Goal: Task Accomplishment & Management: Manage account settings

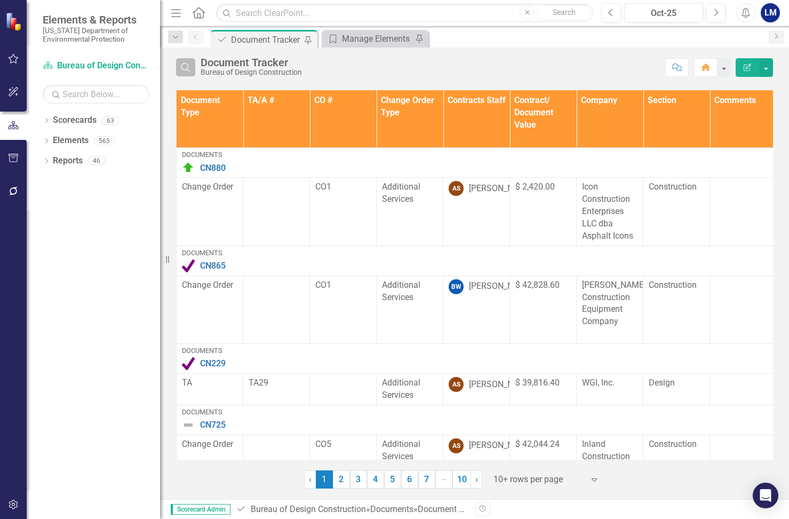
click at [190, 67] on icon "Search" at bounding box center [186, 67] width 12 height 10
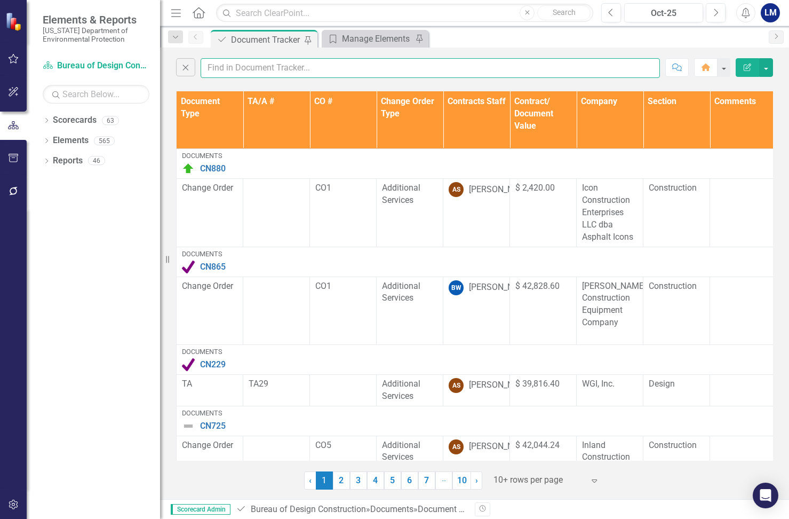
click at [254, 67] on input "text" at bounding box center [430, 68] width 459 height 20
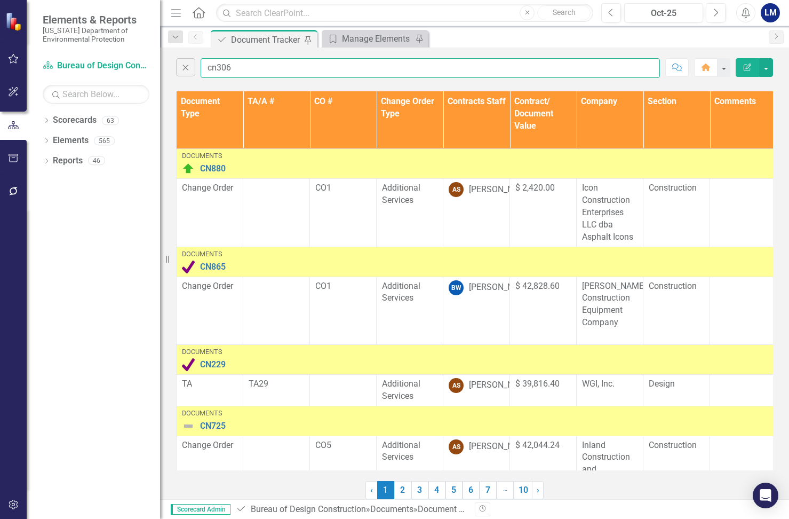
type input "cn306"
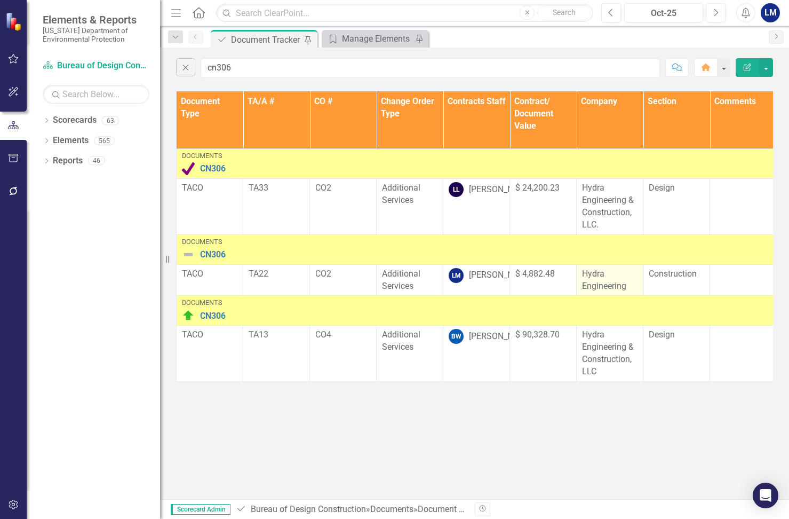
click at [615, 277] on p "Hydra Engineering" at bounding box center [609, 280] width 55 height 25
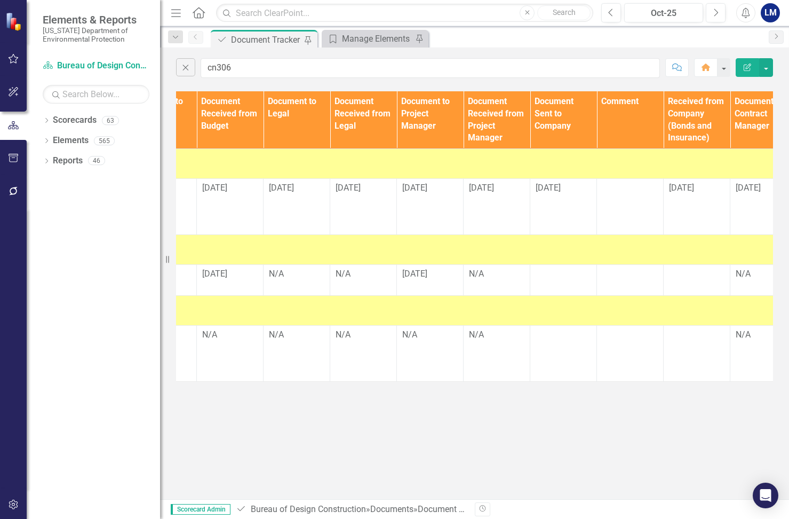
scroll to position [0, 843]
drag, startPoint x: 585, startPoint y: 390, endPoint x: 411, endPoint y: 389, distance: 173.4
click at [411, 384] on div "Document Type TA/A # CO # Change Order Type Contracts Staff Contract/ Document …" at bounding box center [474, 237] width 629 height 296
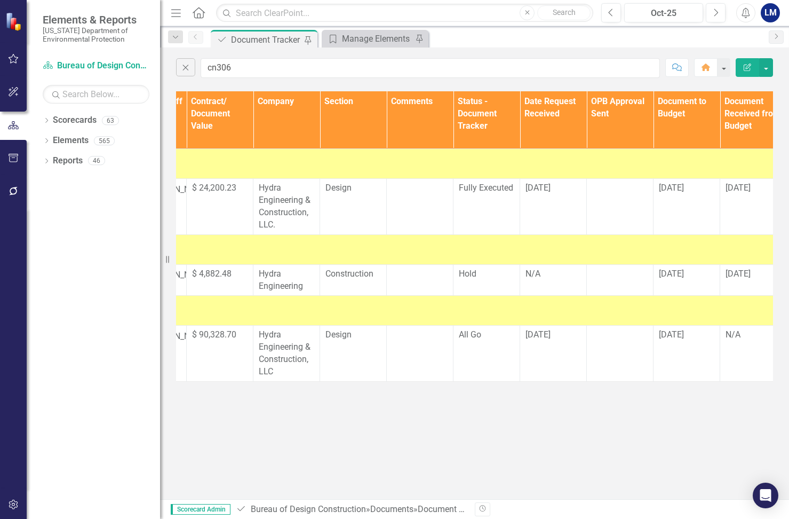
scroll to position [0, 413]
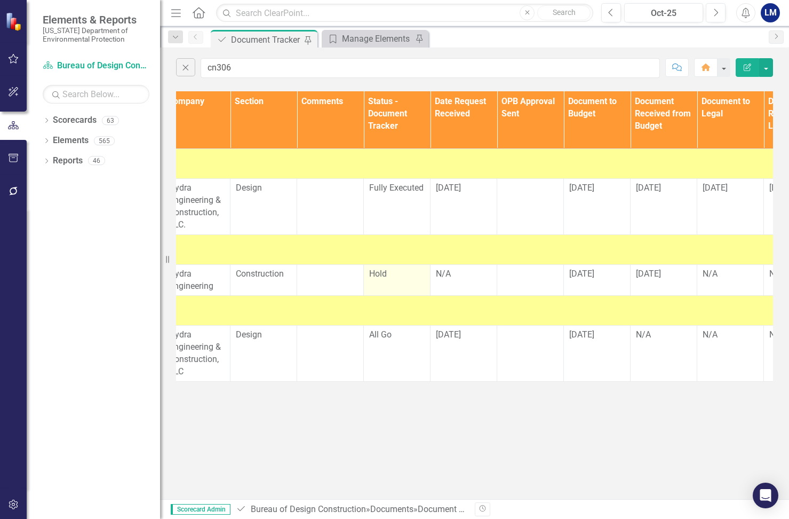
click at [385, 269] on span "Hold" at bounding box center [378, 273] width 18 height 10
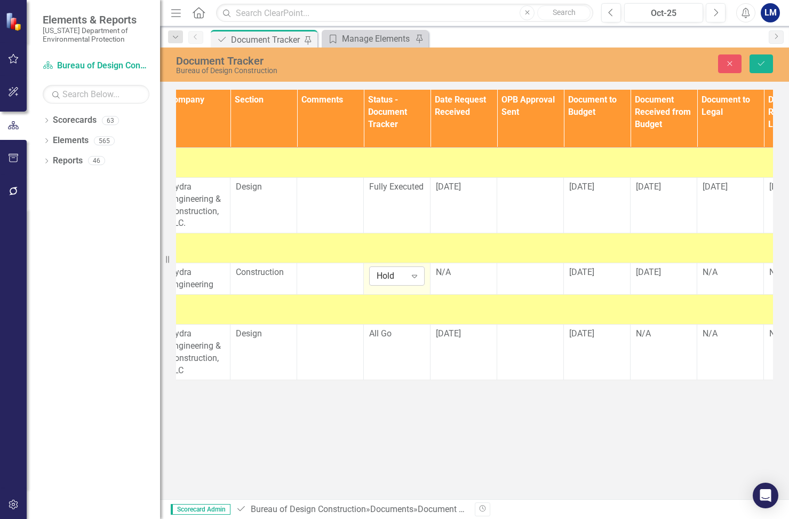
click at [415, 273] on icon "Expand" at bounding box center [414, 276] width 11 height 9
click at [402, 310] on div "All Go" at bounding box center [414, 312] width 68 height 12
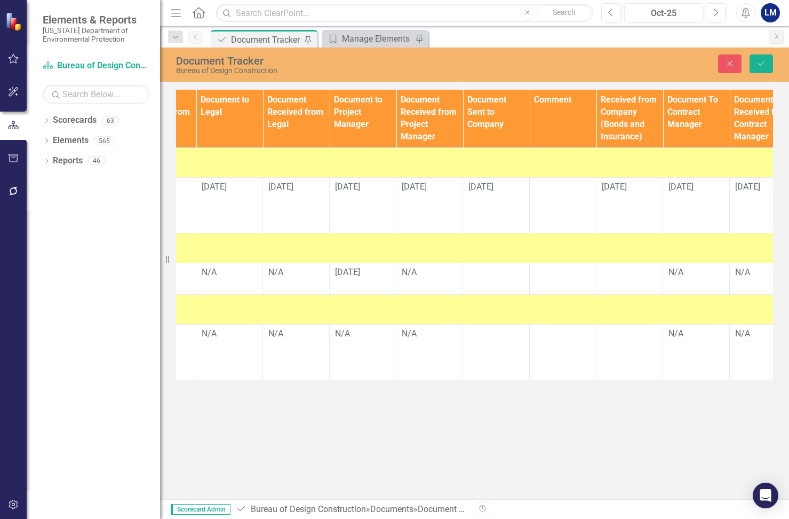
scroll to position [0, 928]
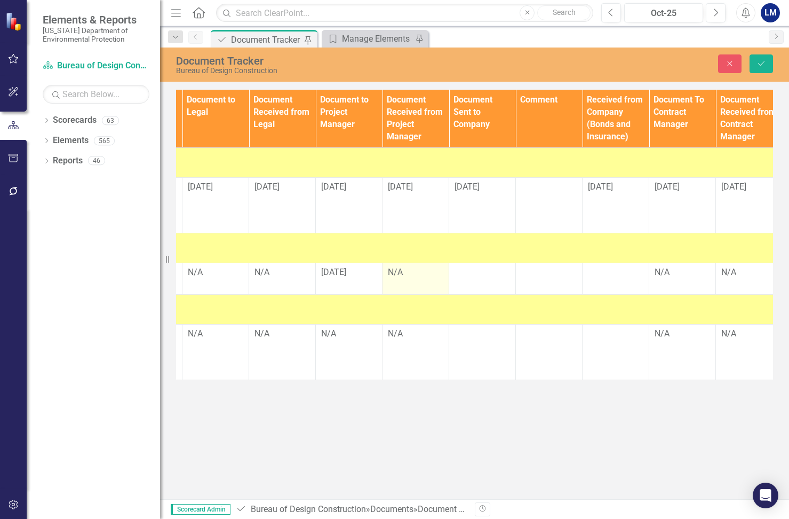
click at [405, 269] on div "N/A" at bounding box center [415, 272] width 55 height 12
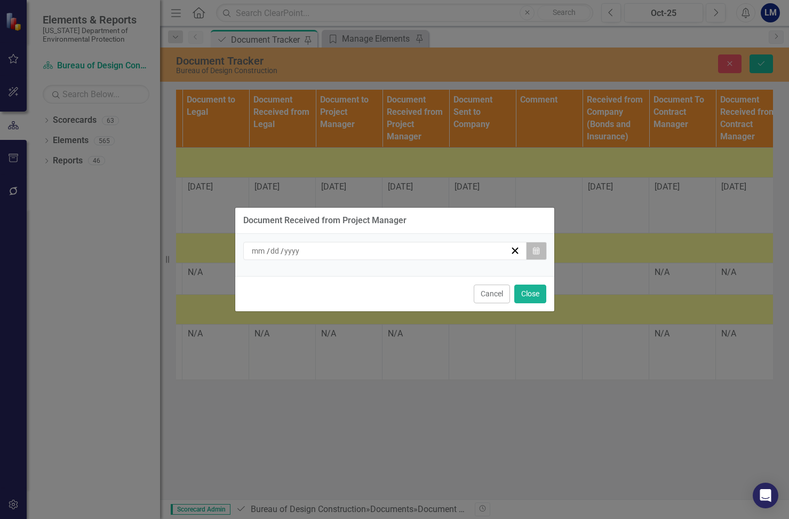
click at [536, 248] on icon "Calendar" at bounding box center [536, 250] width 6 height 7
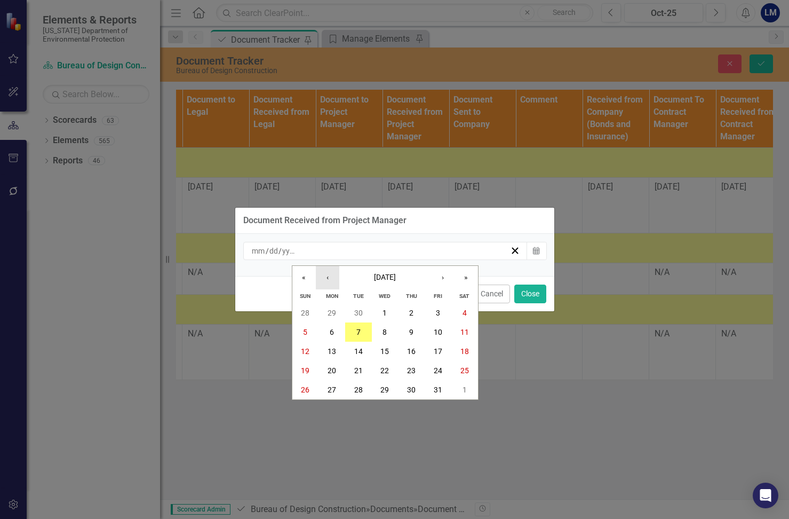
click at [331, 276] on button "‹" at bounding box center [327, 277] width 23 height 23
click at [362, 384] on button "30" at bounding box center [358, 389] width 27 height 19
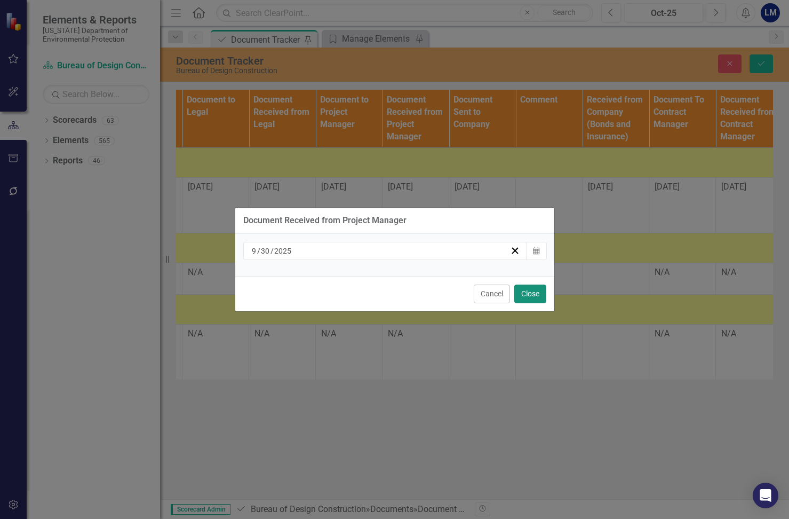
click at [531, 292] on button "Close" at bounding box center [530, 293] width 32 height 19
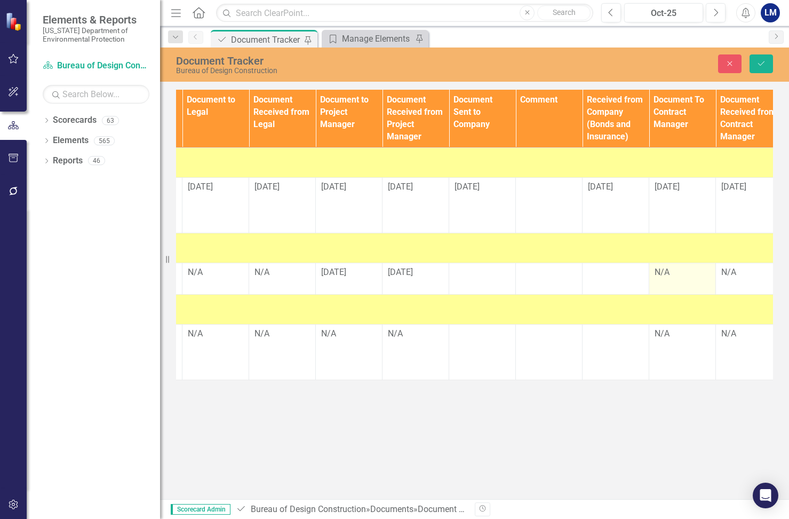
click at [675, 271] on div "N/A" at bounding box center [682, 272] width 55 height 12
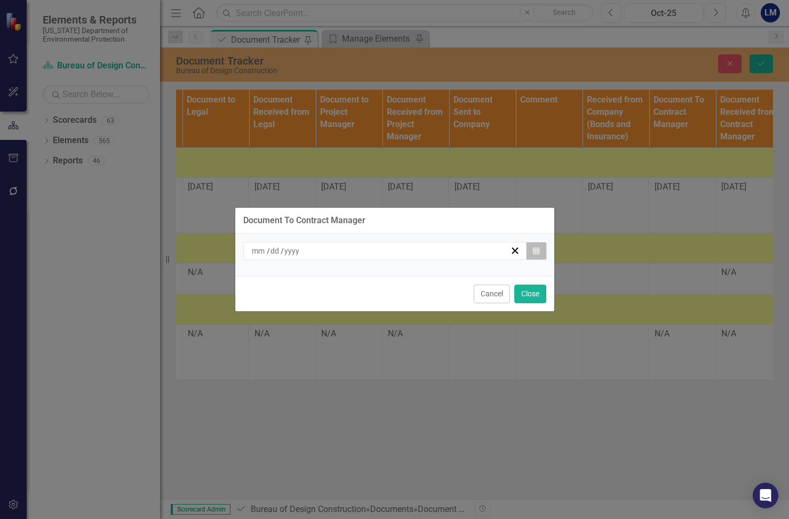
click at [541, 252] on button "Calendar" at bounding box center [536, 251] width 20 height 18
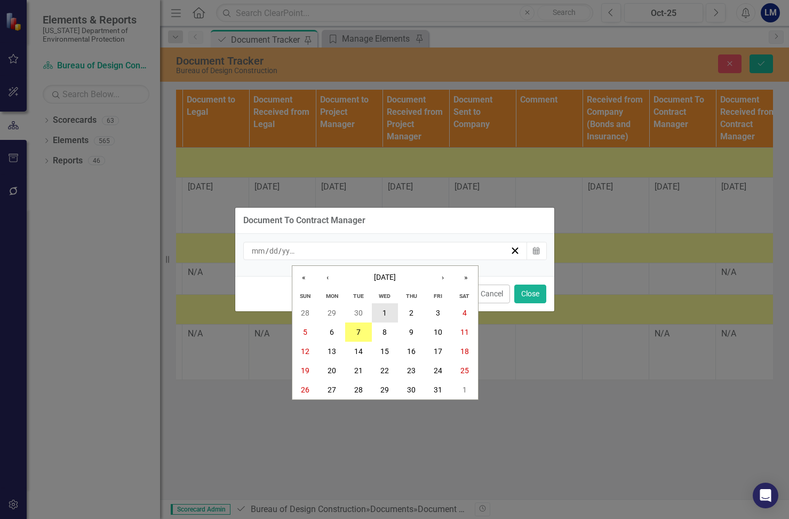
click at [382, 310] on button "1" at bounding box center [385, 312] width 27 height 19
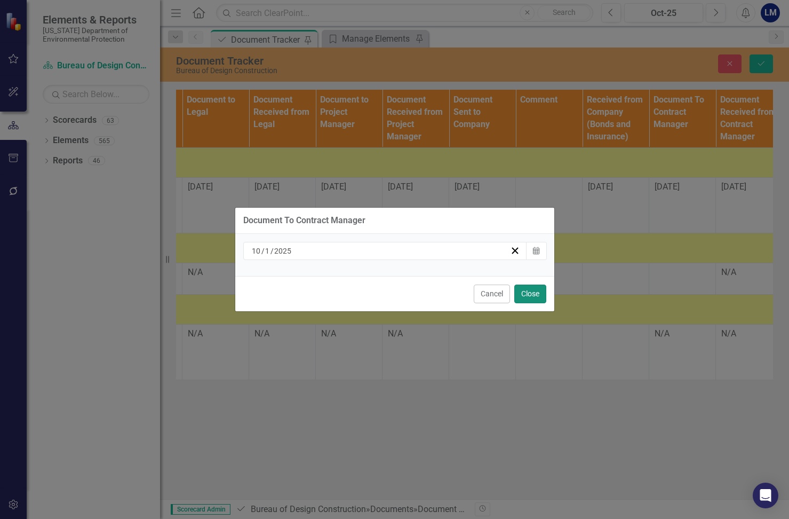
click at [523, 290] on button "Close" at bounding box center [530, 293] width 32 height 19
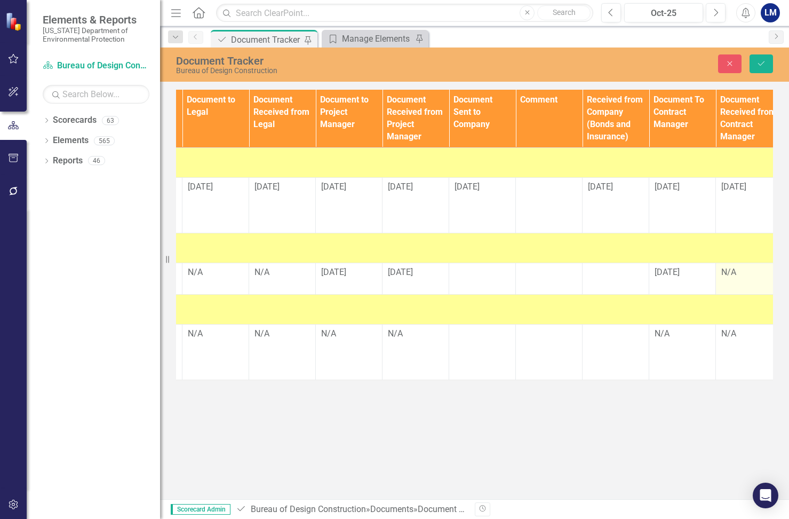
click at [735, 272] on div "N/A" at bounding box center [748, 272] width 55 height 12
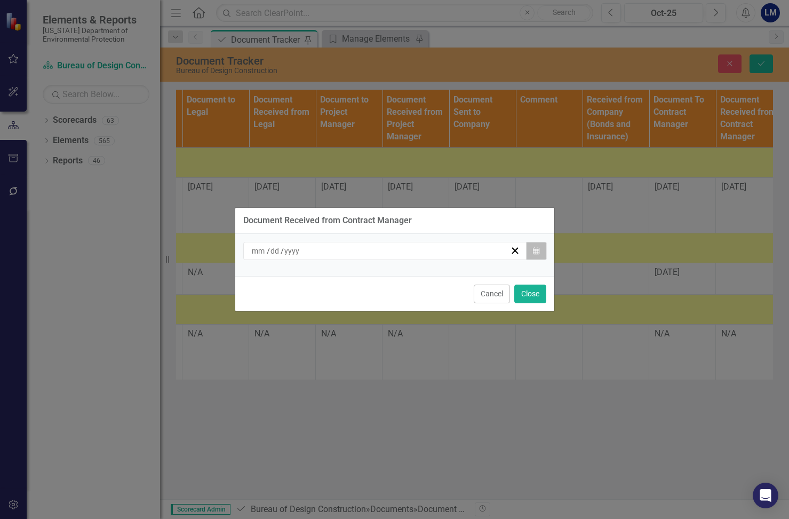
click at [533, 249] on icon "button" at bounding box center [536, 249] width 6 height 7
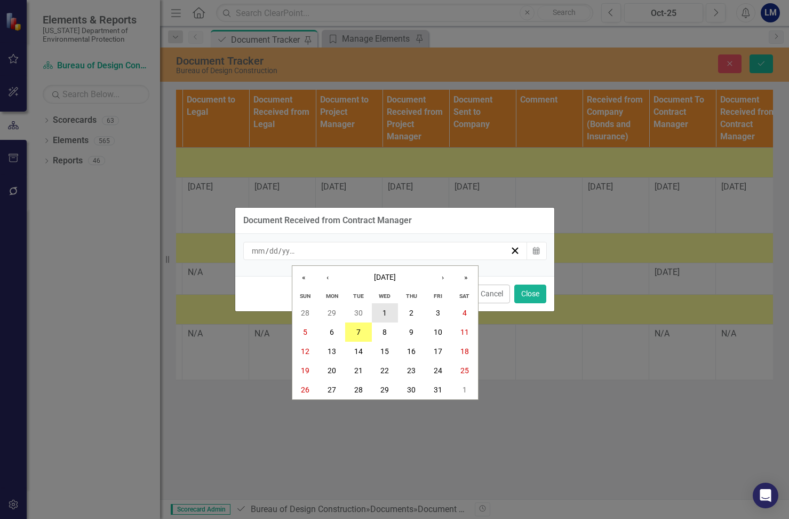
click at [390, 312] on button "1" at bounding box center [385, 312] width 27 height 19
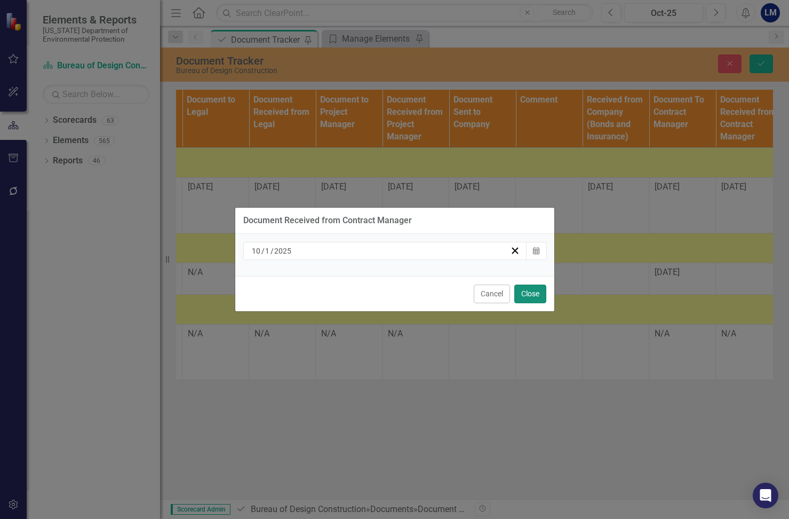
click at [540, 293] on button "Close" at bounding box center [530, 293] width 32 height 19
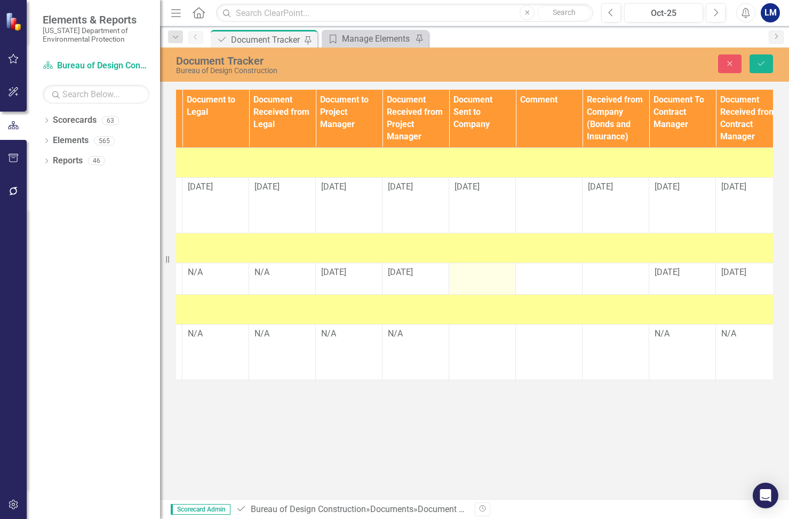
click at [482, 277] on div at bounding box center [482, 272] width 55 height 13
click at [481, 275] on div at bounding box center [482, 272] width 55 height 13
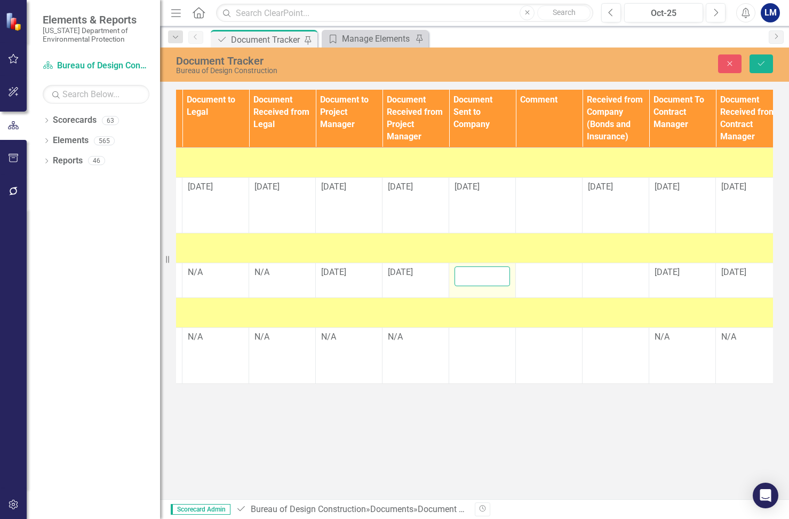
click at [481, 275] on input "text" at bounding box center [482, 276] width 55 height 20
click at [463, 277] on input "[DATE]" at bounding box center [482, 276] width 55 height 20
click at [467, 278] on input "110/01/2025" at bounding box center [482, 276] width 55 height 20
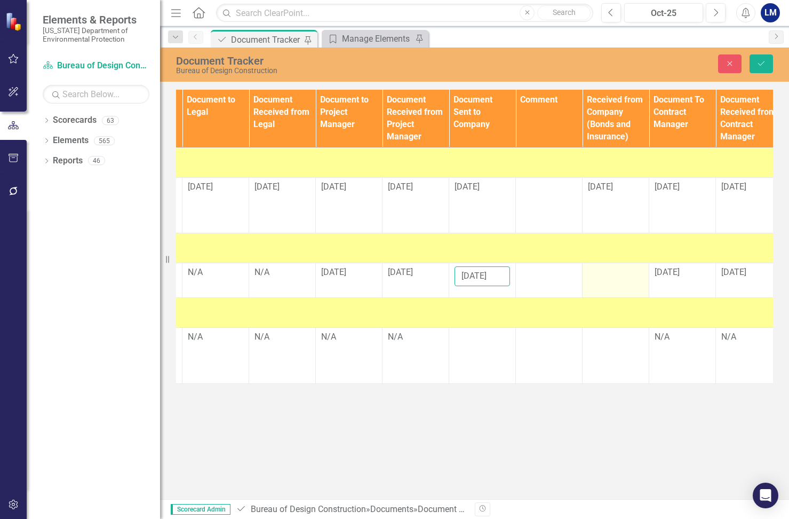
type input "[DATE]"
click at [612, 272] on div at bounding box center [615, 272] width 55 height 13
click at [611, 275] on input "text" at bounding box center [615, 276] width 55 height 20
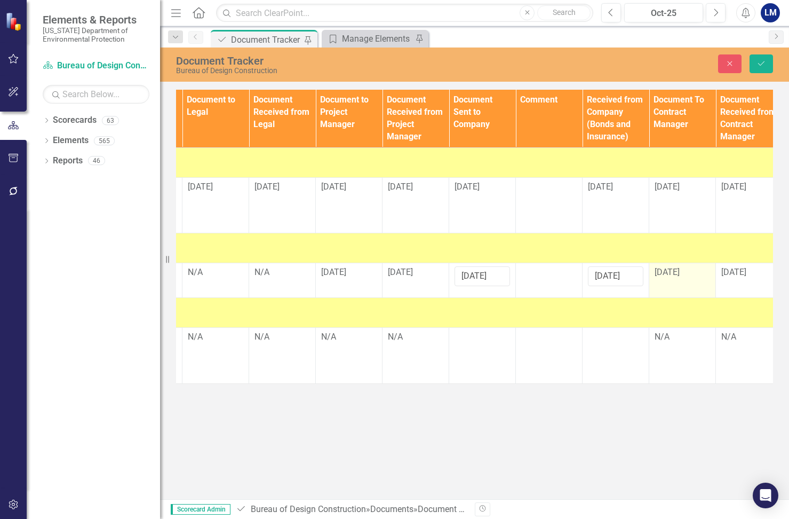
click at [712, 277] on td "[DATE]" at bounding box center [682, 280] width 67 height 35
click at [624, 273] on input "[DATE]" at bounding box center [615, 276] width 55 height 20
click at [631, 273] on input "[DATE]" at bounding box center [615, 276] width 55 height 20
type input "[DATE]"
click at [661, 299] on td "Documents CN306 Edit Edit Document Link Open Element" at bounding box center [216, 313] width 1934 height 30
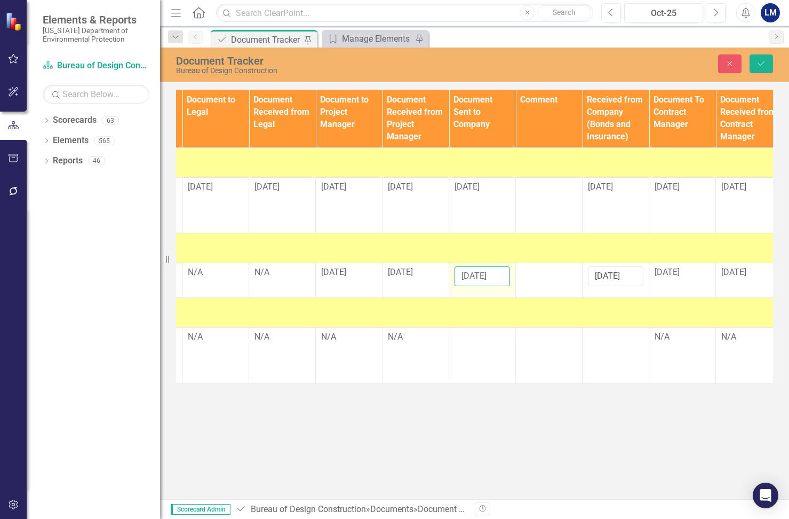
click at [490, 273] on input "[DATE]" at bounding box center [482, 276] width 55 height 20
click at [496, 274] on input "[DATE]" at bounding box center [482, 276] width 55 height 20
type input "[DATE]"
click at [707, 304] on div "Documents" at bounding box center [215, 304] width 1923 height 7
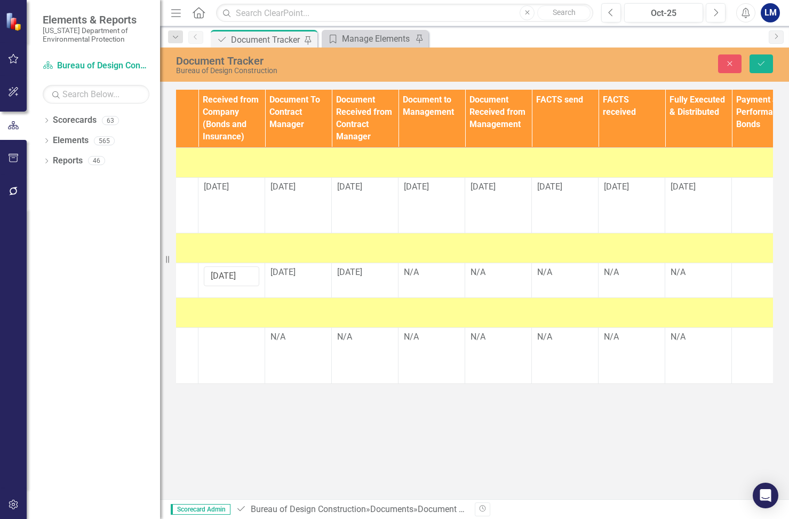
scroll to position [0, 1318]
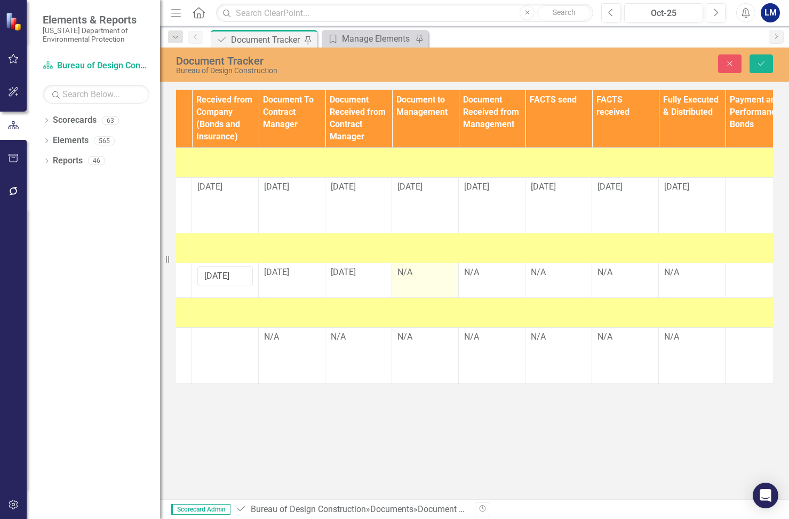
click at [415, 267] on div "N/A" at bounding box center [424, 272] width 55 height 12
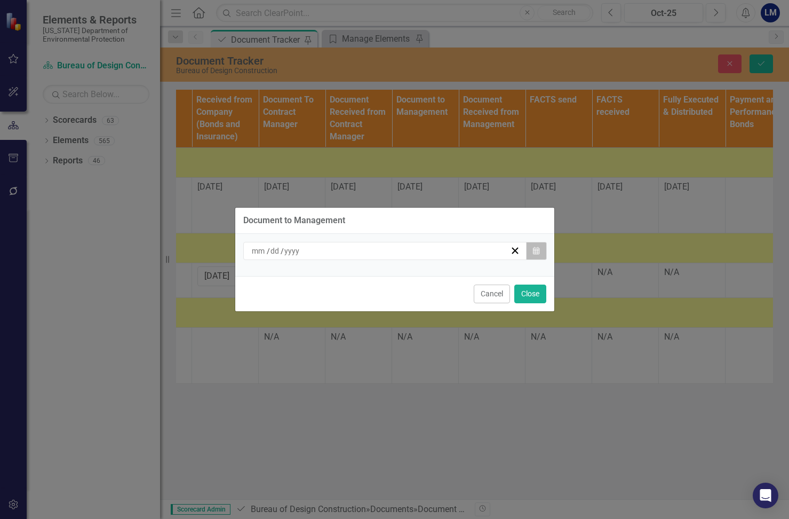
click at [540, 245] on button "Calendar" at bounding box center [536, 251] width 20 height 18
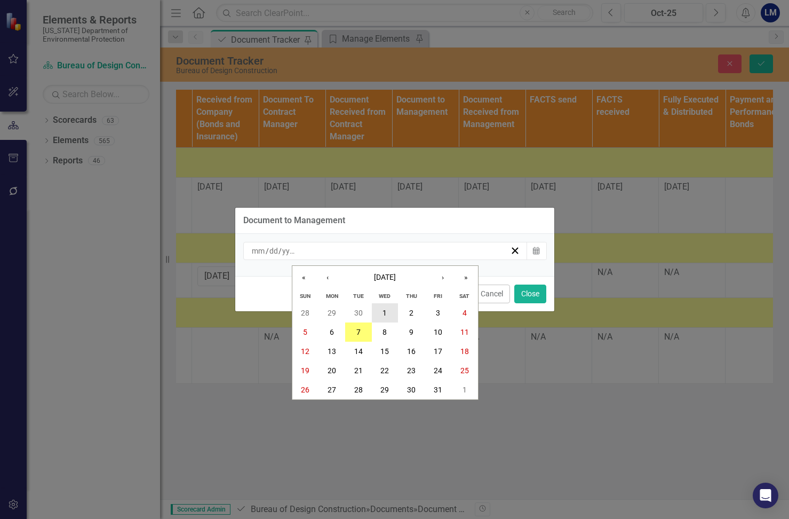
click at [387, 308] on button "1" at bounding box center [385, 312] width 27 height 19
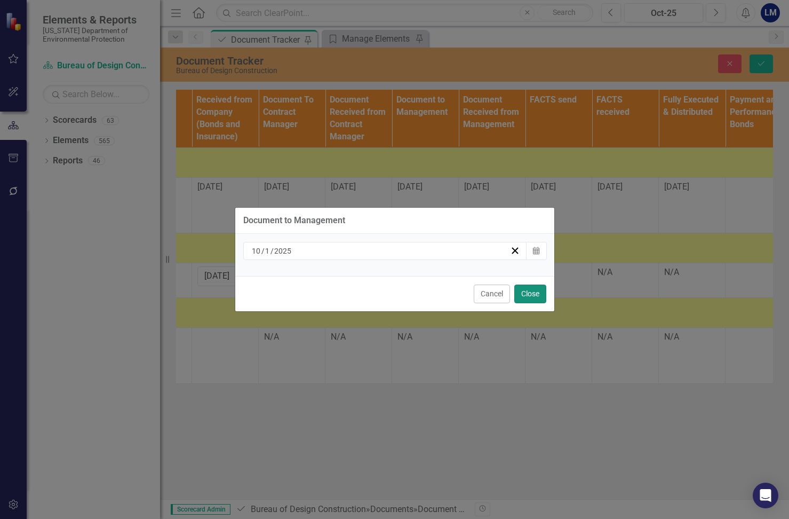
click at [531, 291] on button "Close" at bounding box center [530, 293] width 32 height 19
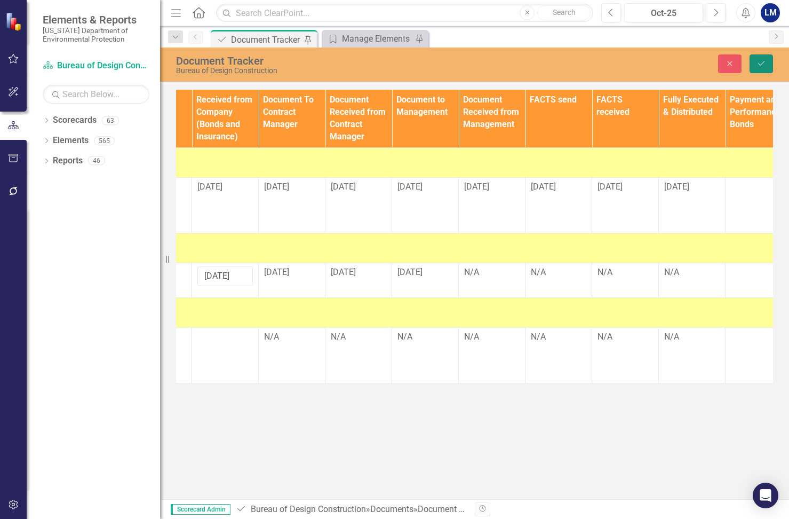
click at [761, 66] on icon "Save" at bounding box center [761, 63] width 10 height 7
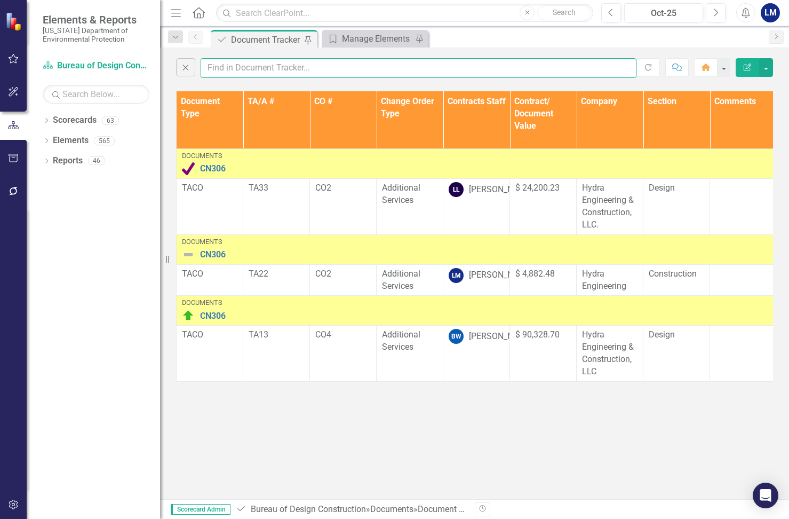
click at [265, 67] on input "text" at bounding box center [419, 68] width 436 height 20
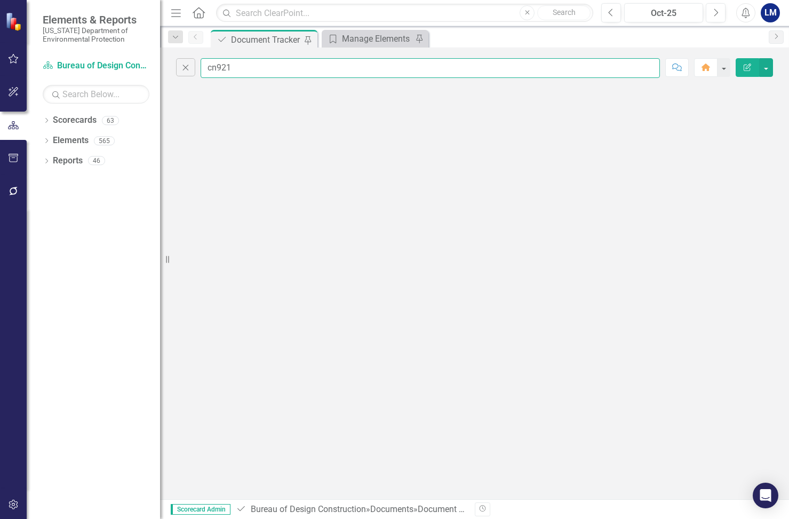
scroll to position [0, 0]
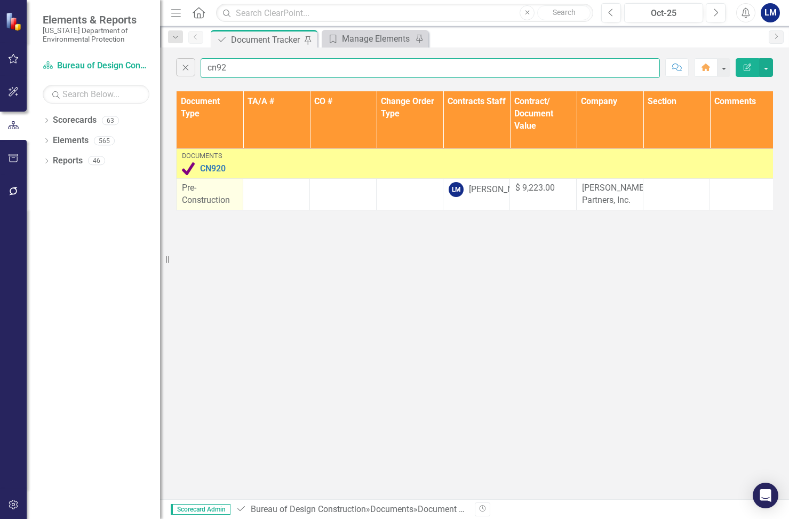
type input "cn92"
click at [230, 197] on span "Pre-Construction" at bounding box center [206, 193] width 48 height 22
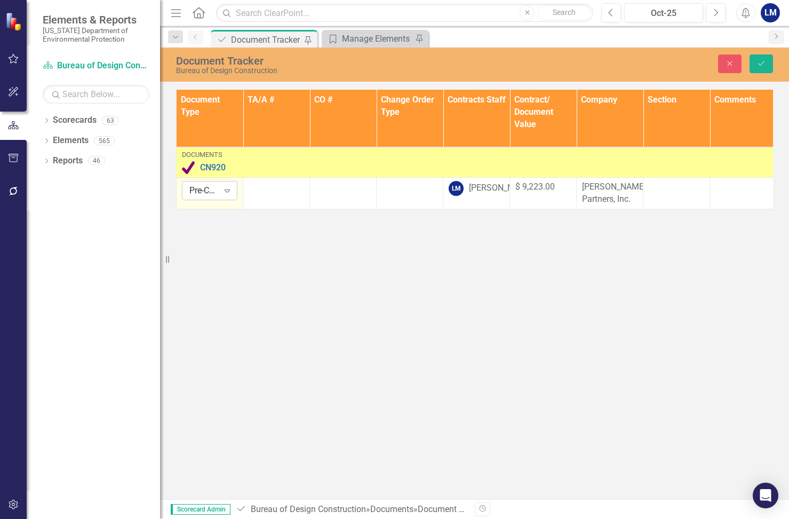
click at [229, 193] on icon "Expand" at bounding box center [227, 190] width 11 height 9
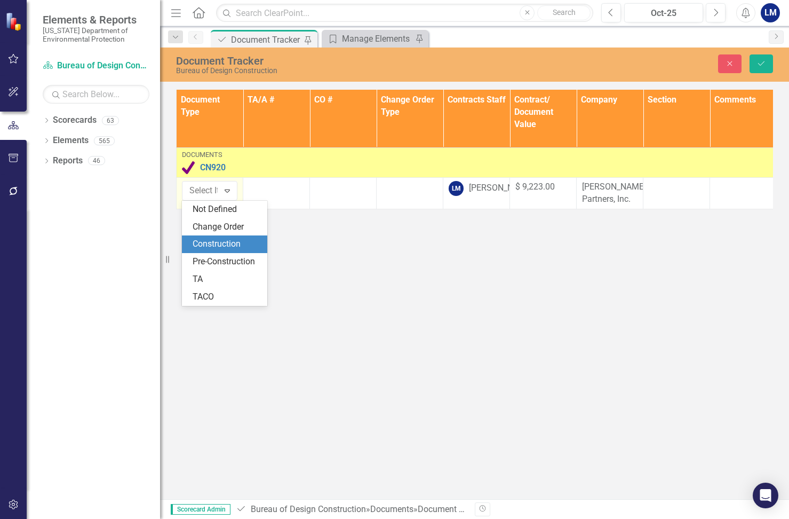
click at [229, 244] on div "Construction" at bounding box center [227, 244] width 68 height 12
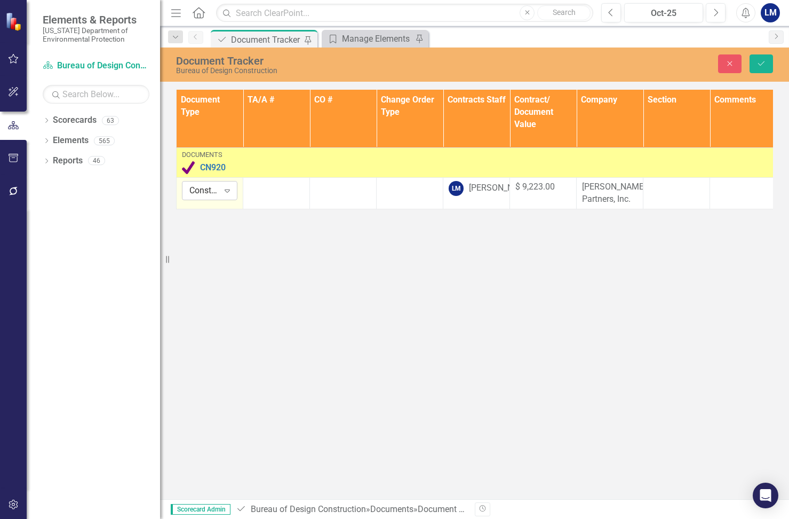
click at [225, 191] on icon "Expand" at bounding box center [227, 190] width 11 height 9
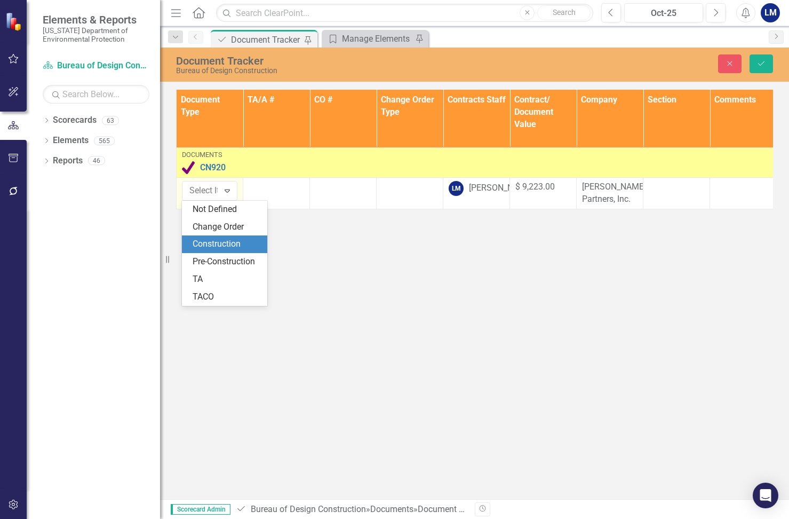
click at [237, 244] on div "Construction" at bounding box center [227, 244] width 68 height 12
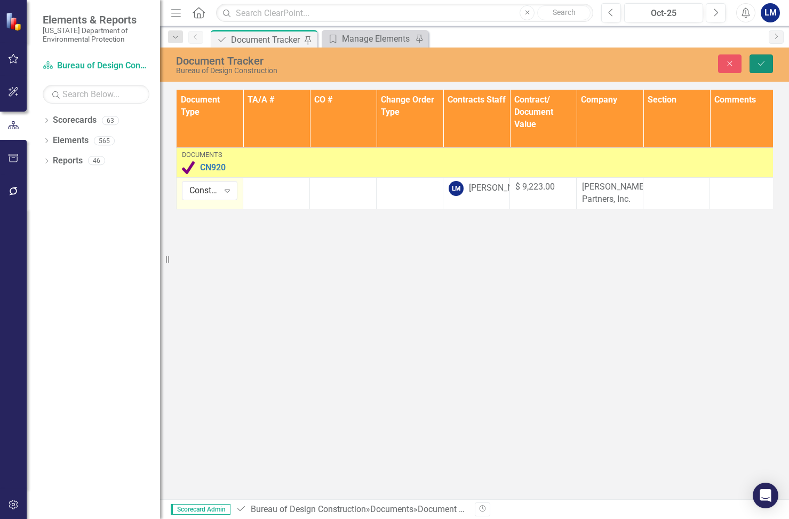
click at [764, 59] on button "Save" at bounding box center [761, 63] width 23 height 19
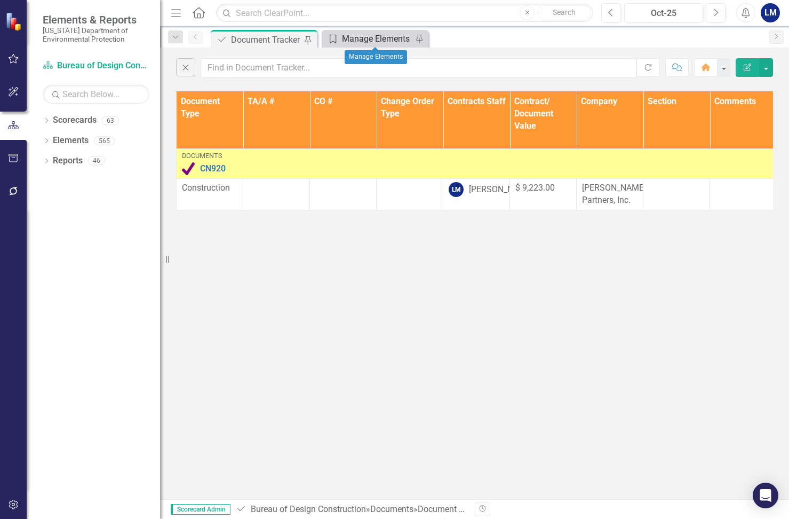
click at [386, 36] on div "Manage Elements" at bounding box center [377, 38] width 70 height 13
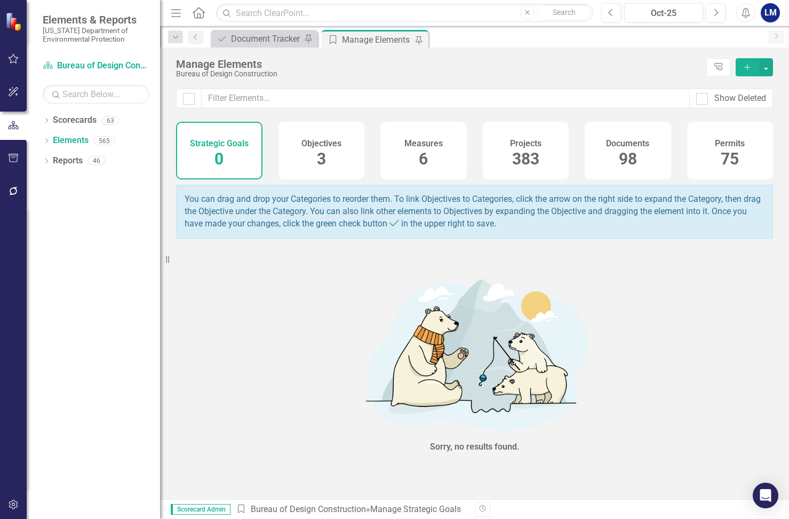
click at [626, 148] on div "98" at bounding box center [628, 159] width 18 height 23
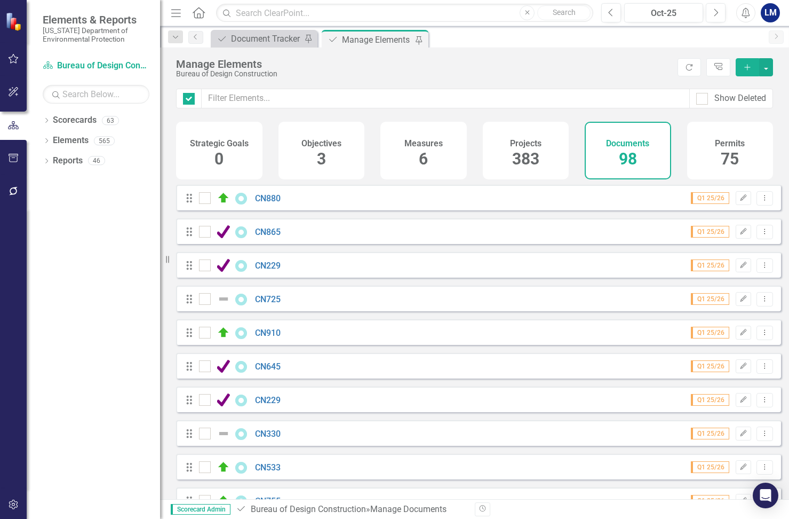
click at [751, 66] on icon "Add" at bounding box center [748, 66] width 10 height 7
checkbox input "false"
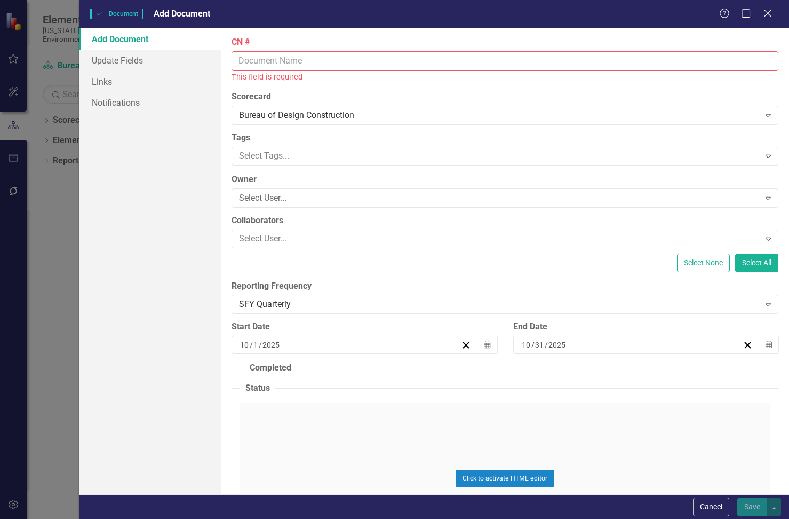
click at [243, 52] on input "CN #" at bounding box center [505, 61] width 547 height 20
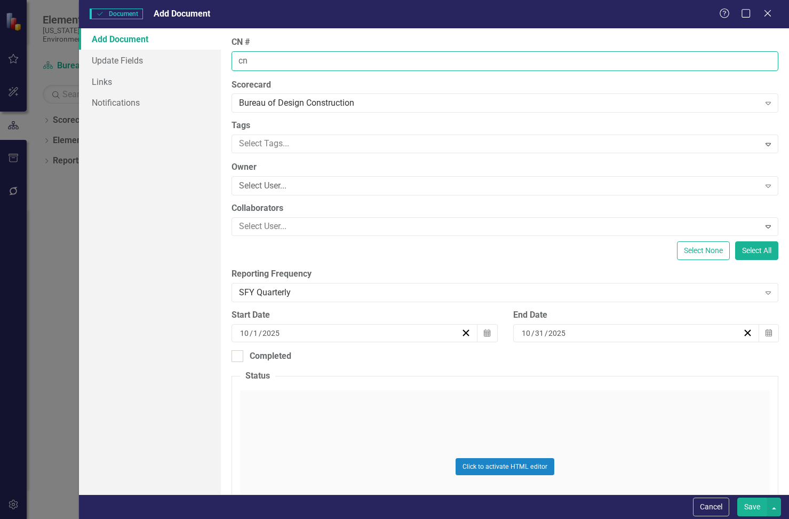
type input "c"
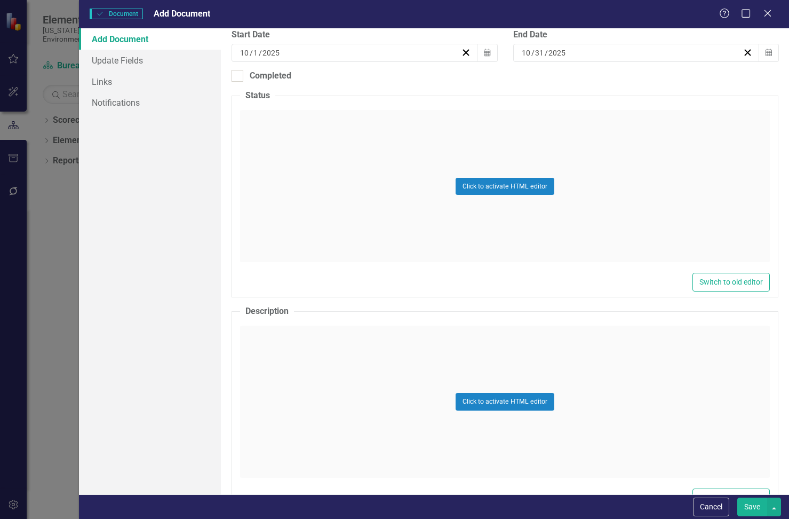
scroll to position [320, 0]
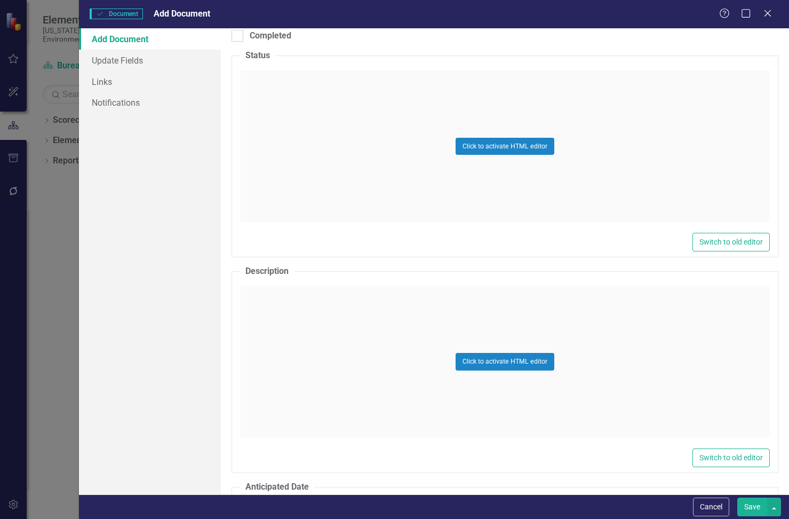
type input "CN921"
click at [281, 87] on div "Click to activate HTML editor" at bounding box center [505, 146] width 530 height 152
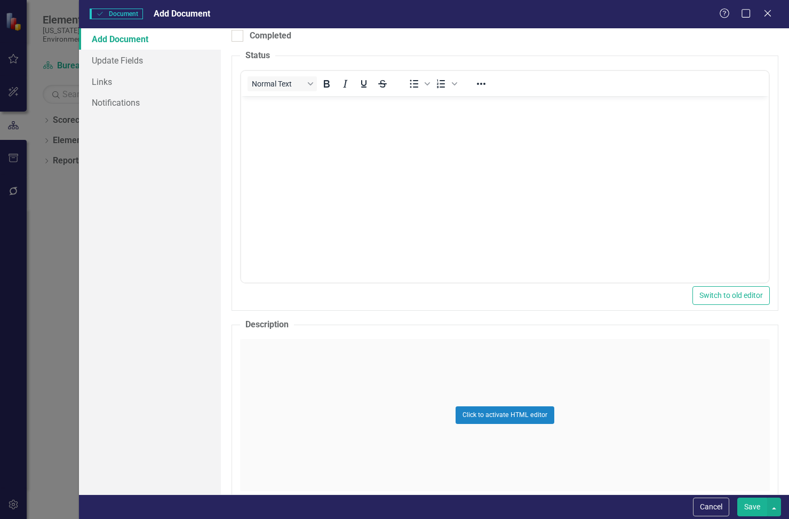
scroll to position [0, 0]
click at [269, 104] on p "Rich Text Area. Press ALT-0 for help." at bounding box center [505, 105] width 522 height 13
click at [208, 274] on div "Add Document Update Fields Links Notifications" at bounding box center [150, 261] width 142 height 466
click at [269, 360] on div "Click to activate HTML editor" at bounding box center [505, 415] width 530 height 152
click at [252, 388] on body "Rich Text Area. Press ALT-0 for help." at bounding box center [505, 445] width 528 height 160
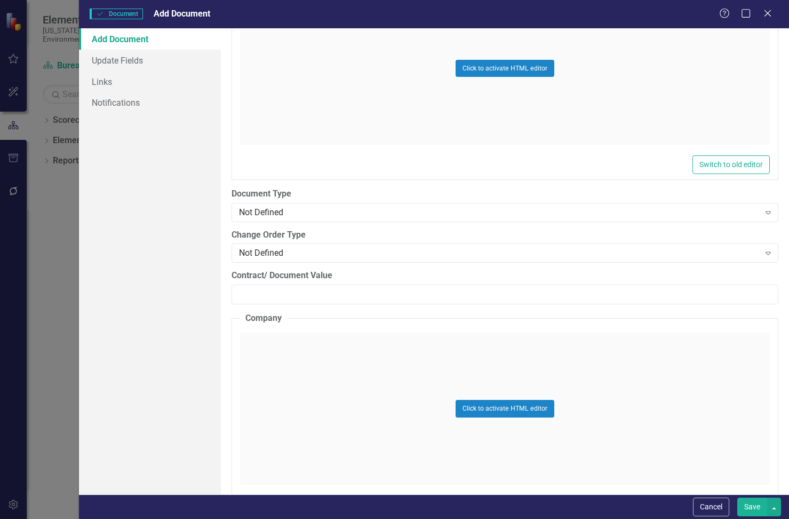
scroll to position [1440, 0]
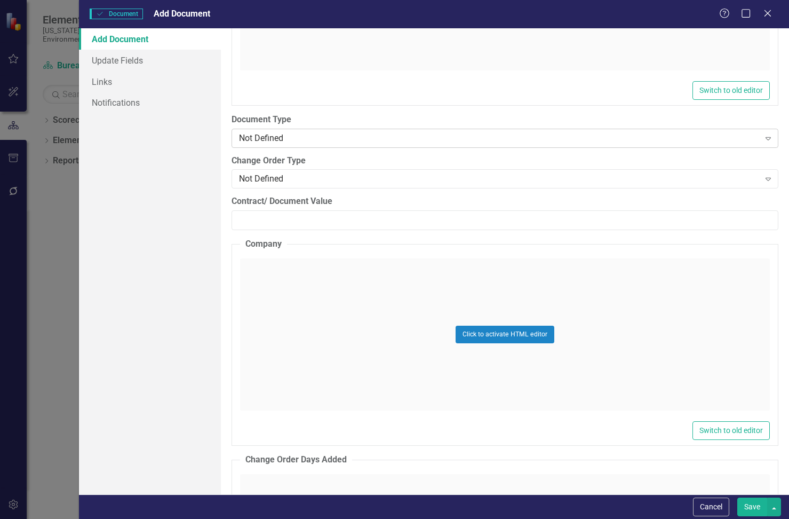
click at [302, 140] on div "Not Defined" at bounding box center [499, 138] width 520 height 12
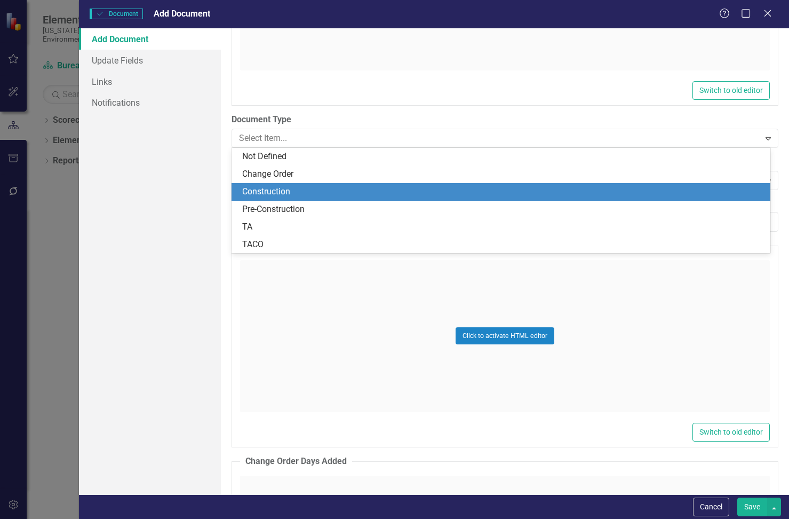
click at [294, 189] on div "Construction" at bounding box center [503, 192] width 522 height 12
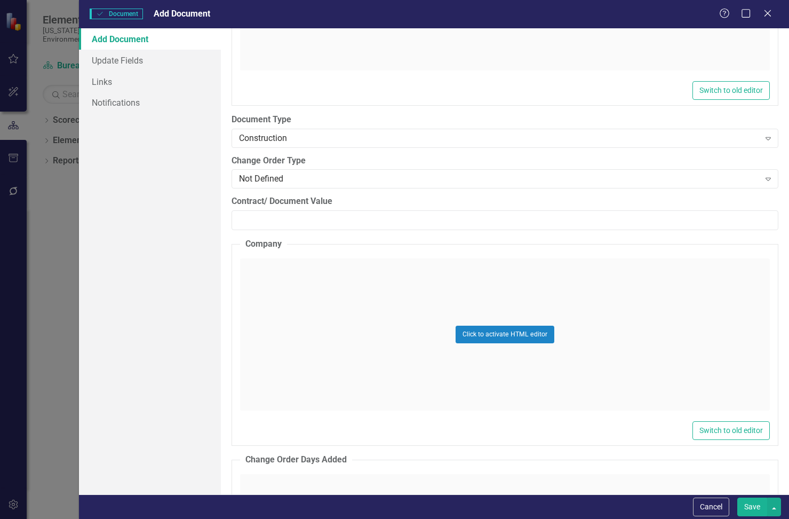
click at [204, 239] on div "Add Document Update Fields Links Notifications" at bounding box center [150, 261] width 142 height 466
click at [276, 223] on input "Contract/ Document Value" at bounding box center [505, 220] width 547 height 20
paste input "111621.51"
type input "111621.51"
click at [210, 291] on div "Add Document Update Fields Links Notifications" at bounding box center [150, 261] width 142 height 466
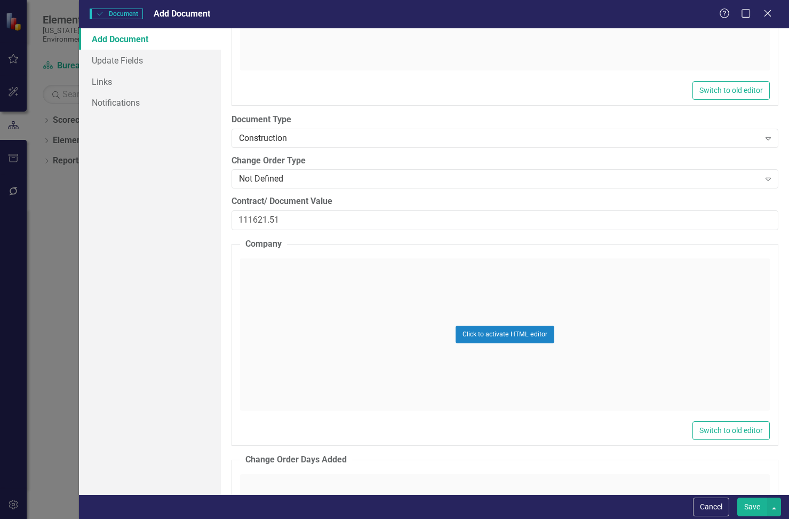
click at [292, 281] on div "Click to activate HTML editor" at bounding box center [505, 334] width 530 height 152
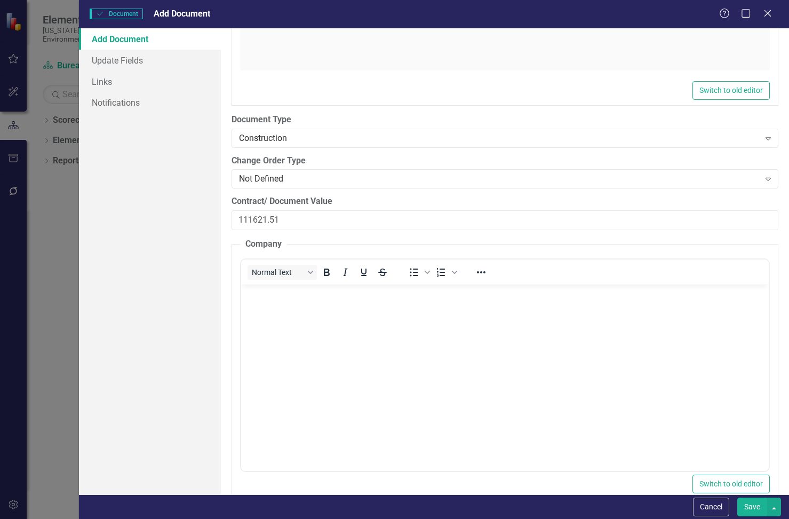
scroll to position [0, 0]
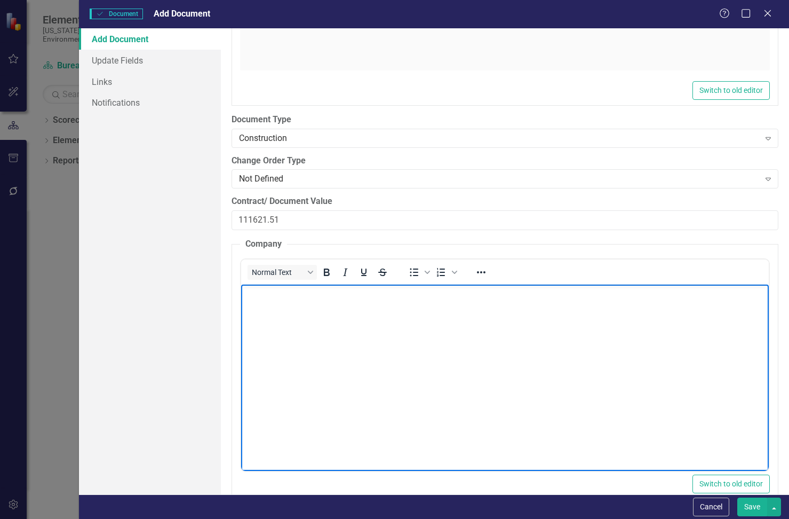
click at [290, 301] on body "Rich Text Area. Press ALT-0 for help." at bounding box center [505, 364] width 528 height 160
paste body "Rich Text Area. Press ALT-0 for help."
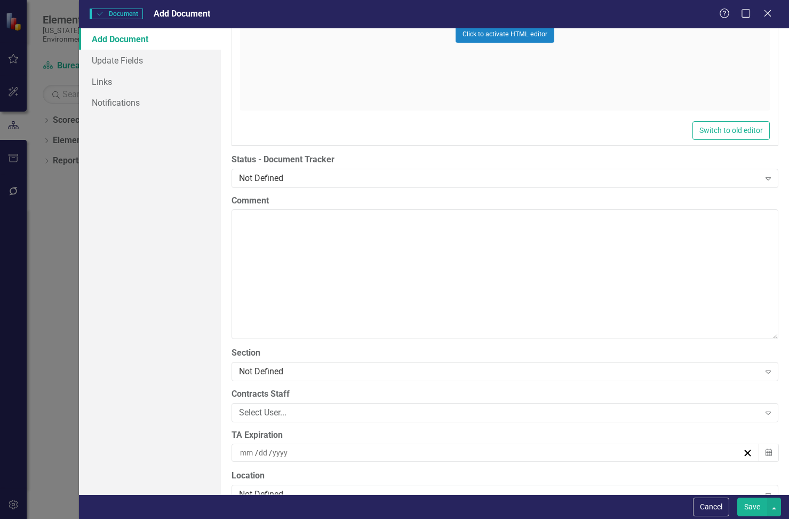
scroll to position [2027, 0]
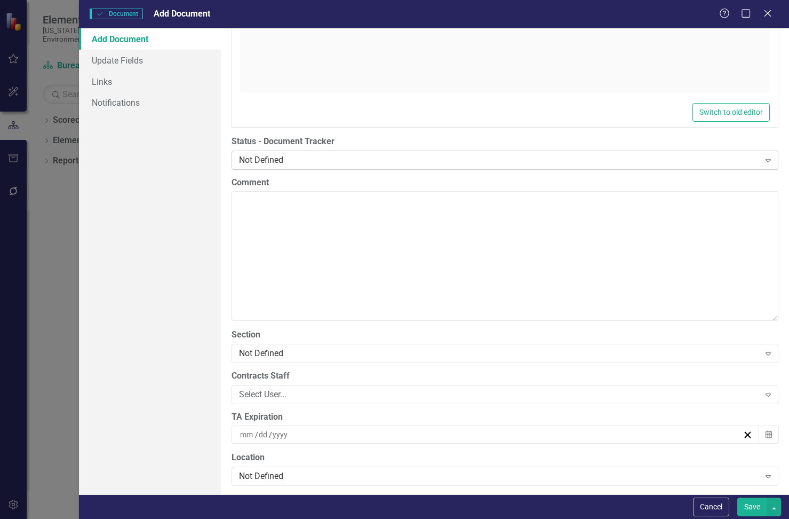
click at [286, 158] on div "Not Defined" at bounding box center [499, 160] width 520 height 12
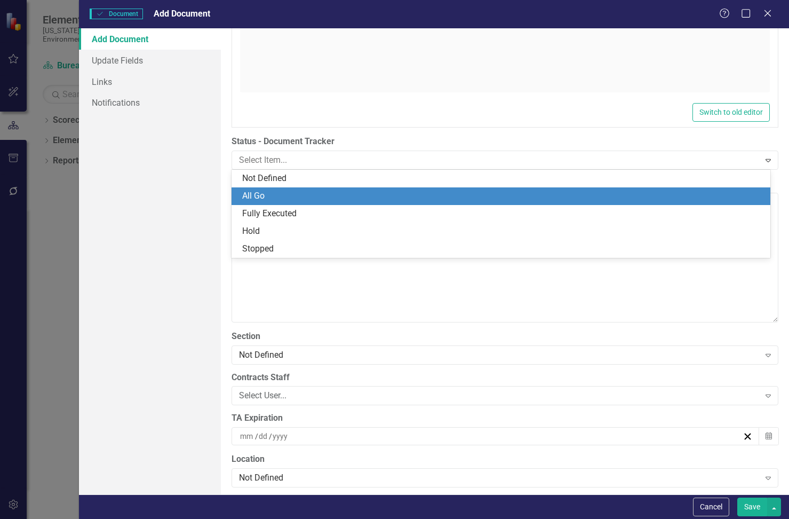
click at [266, 196] on div "All Go" at bounding box center [503, 196] width 522 height 12
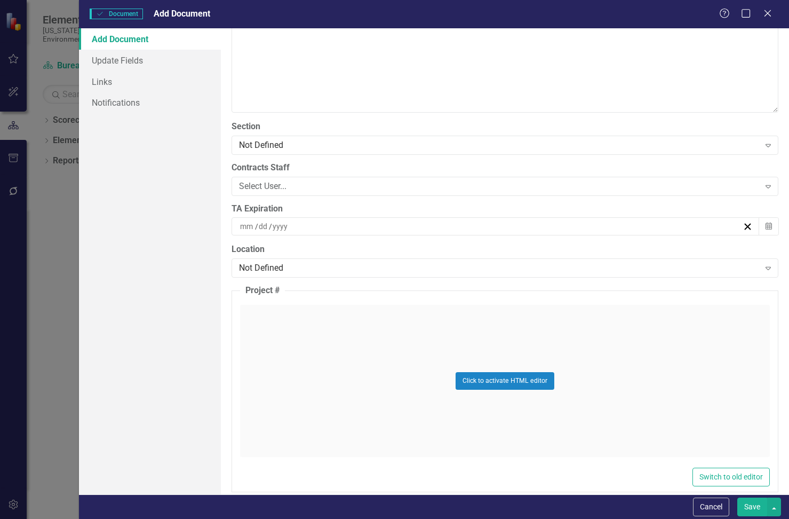
scroll to position [2241, 0]
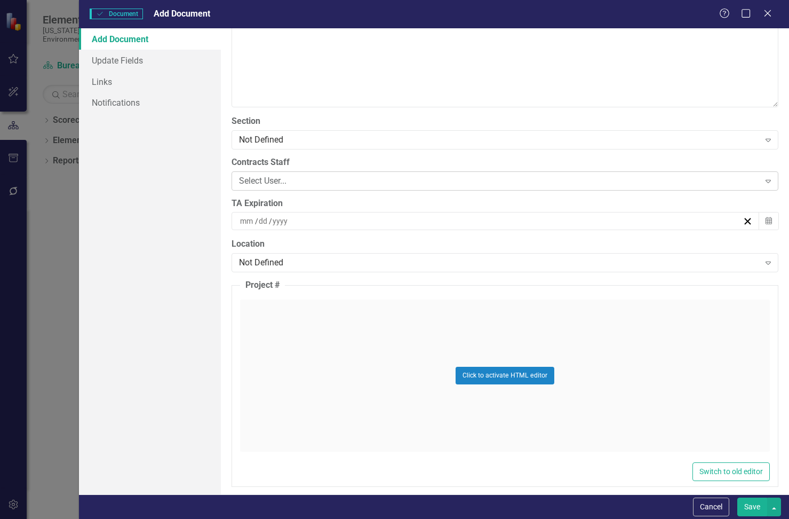
click at [275, 180] on div "Select User..." at bounding box center [499, 180] width 520 height 12
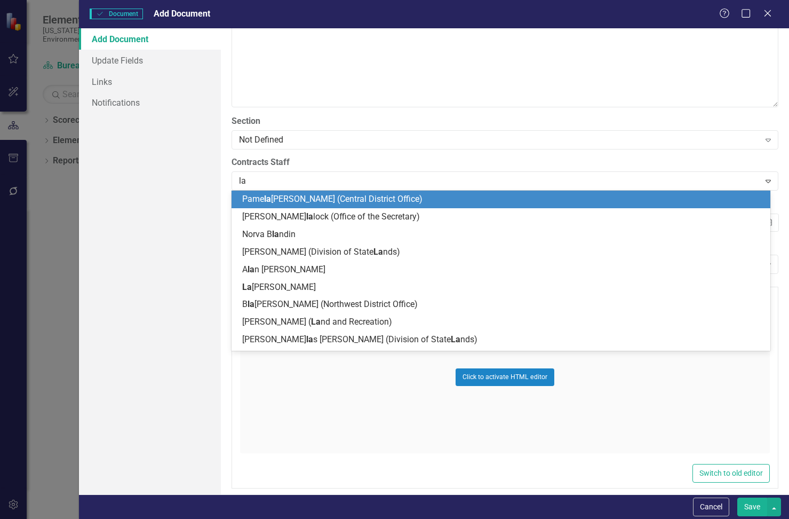
type input "[PERSON_NAME]"
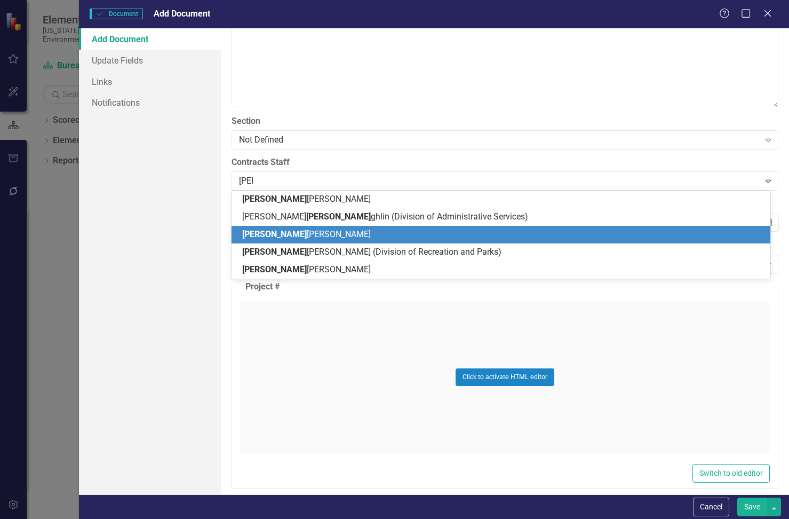
click at [302, 235] on span "[PERSON_NAME] [PERSON_NAME]" at bounding box center [306, 234] width 129 height 10
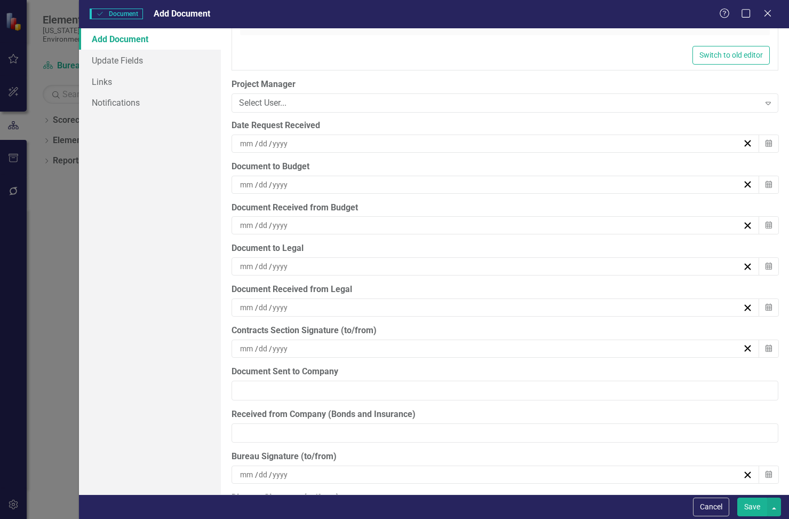
scroll to position [2667, 0]
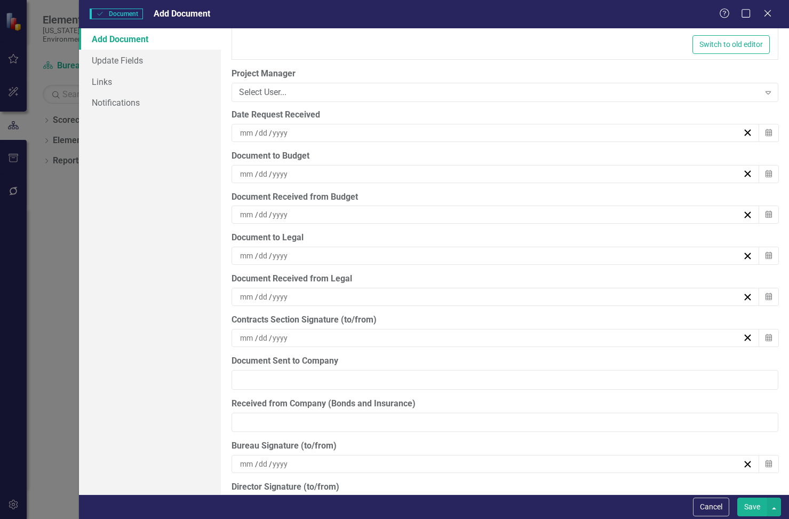
click at [328, 171] on div "/ /" at bounding box center [490, 174] width 504 height 11
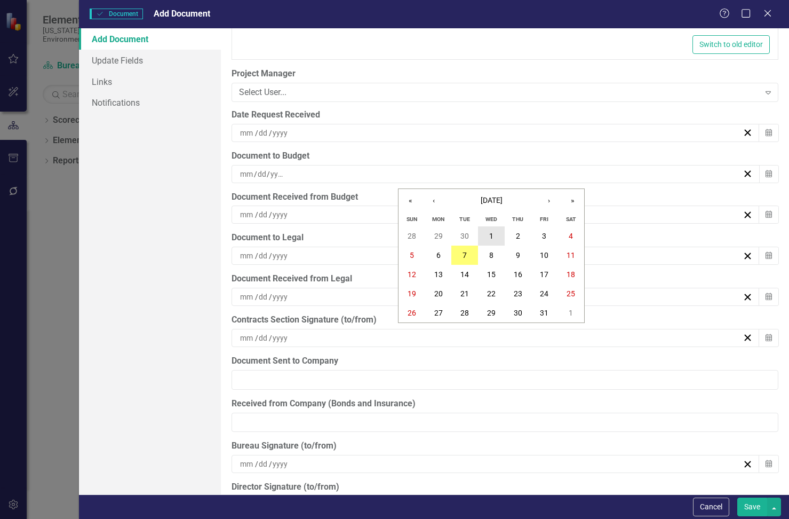
click at [489, 235] on button "1" at bounding box center [491, 235] width 27 height 19
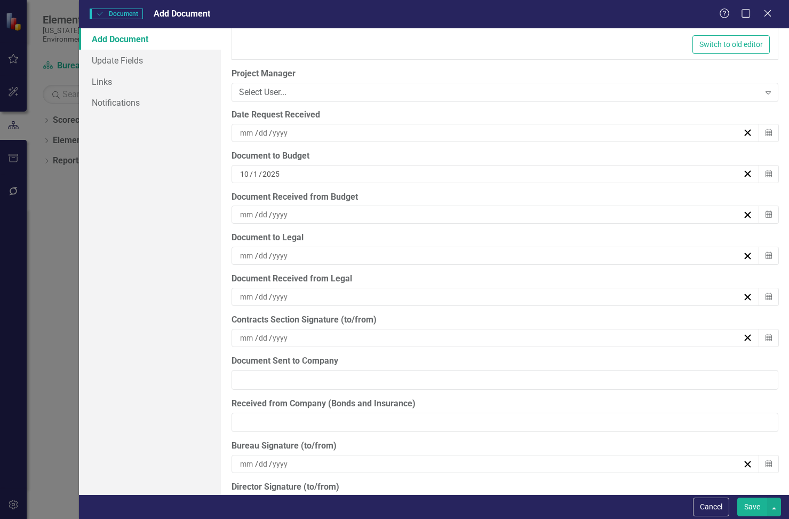
click at [344, 207] on div "/ /" at bounding box center [496, 214] width 528 height 18
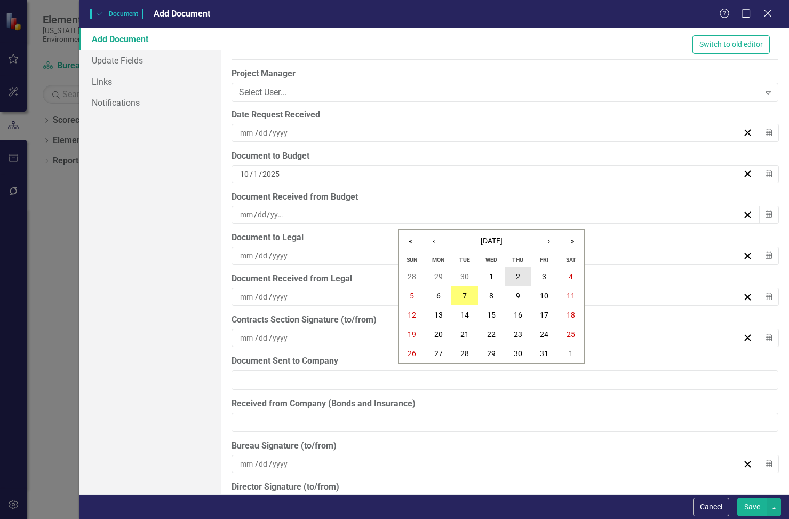
click at [513, 268] on button "2" at bounding box center [518, 276] width 27 height 19
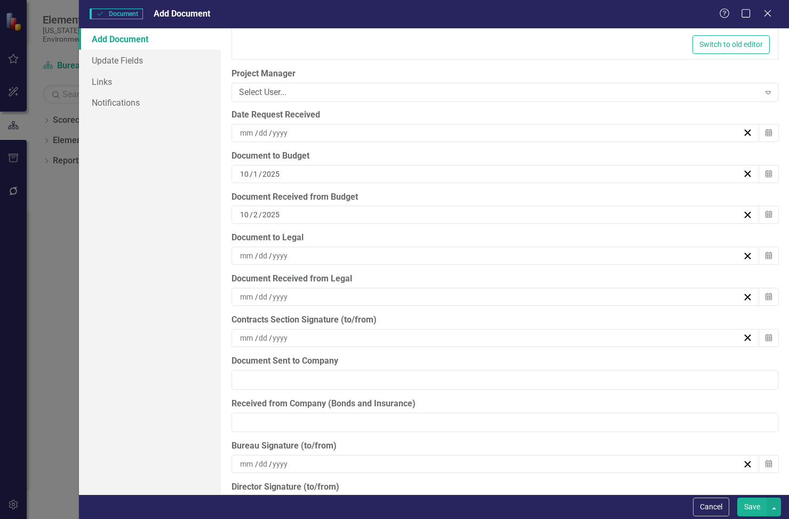
click at [324, 249] on div "/ /" at bounding box center [496, 255] width 528 height 18
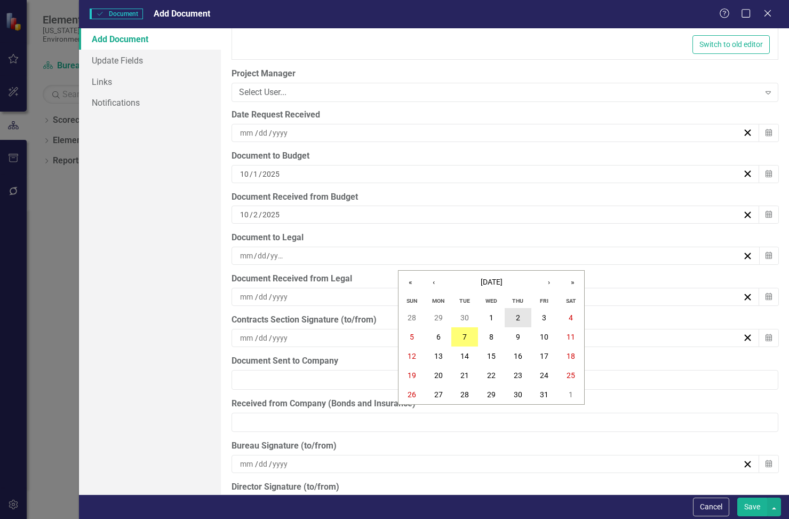
click at [519, 315] on abbr "2" at bounding box center [518, 317] width 4 height 9
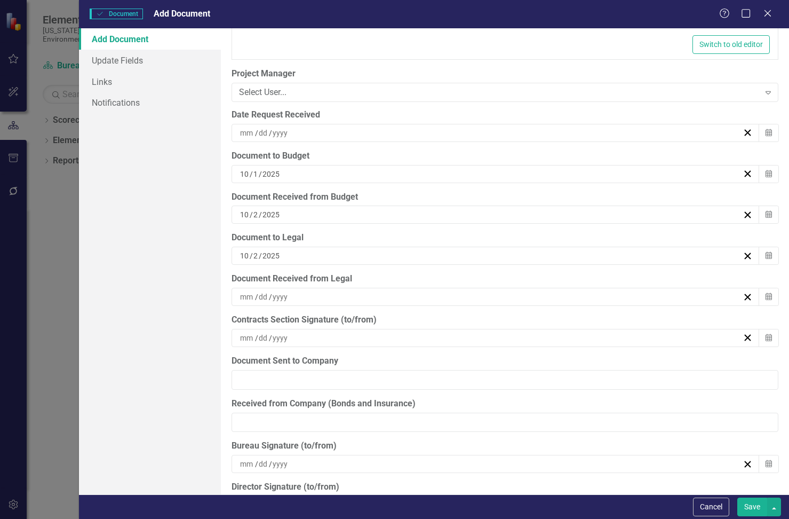
click at [348, 290] on div "/ /" at bounding box center [496, 297] width 528 height 18
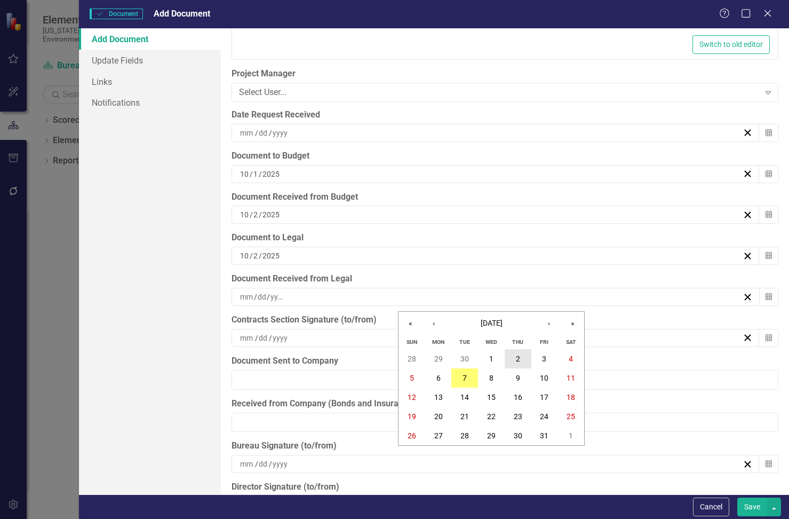
click at [519, 356] on abbr "2" at bounding box center [518, 358] width 4 height 9
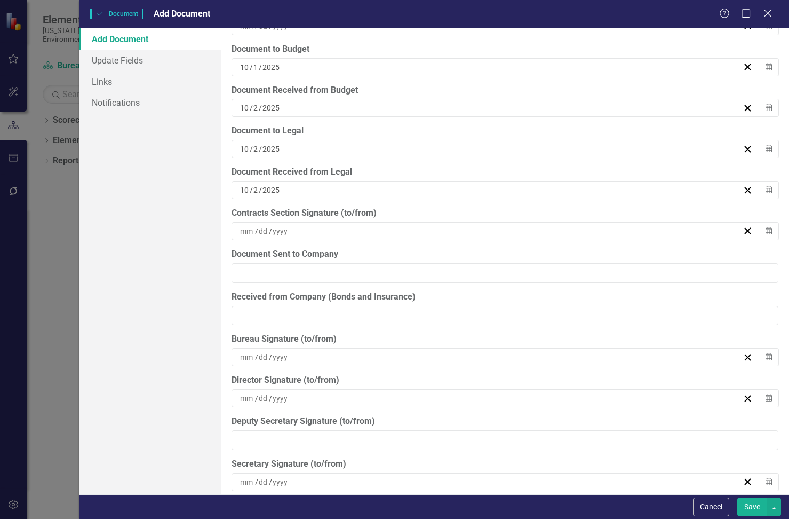
scroll to position [2827, 0]
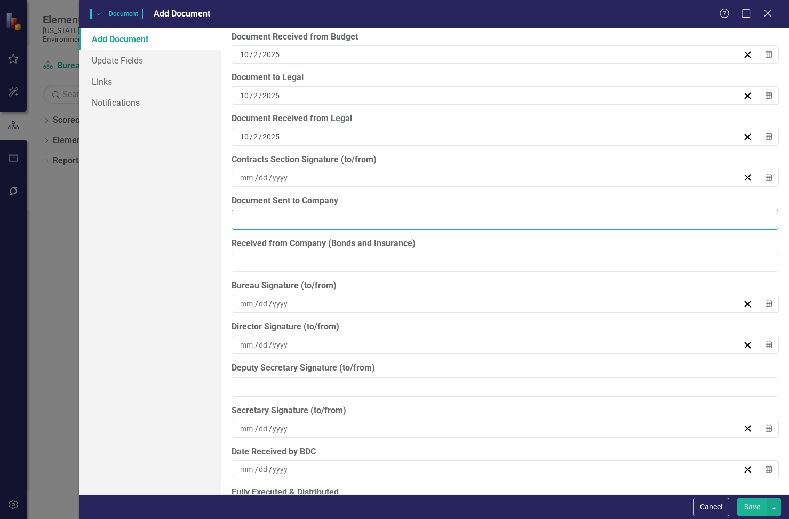
click at [295, 210] on input "Document Sent to Company" at bounding box center [505, 220] width 547 height 20
type input "[DATE]"
click at [479, 290] on div "Bureau Signature (to/from)" at bounding box center [505, 286] width 547 height 12
click at [752, 505] on button "Save" at bounding box center [752, 506] width 30 height 19
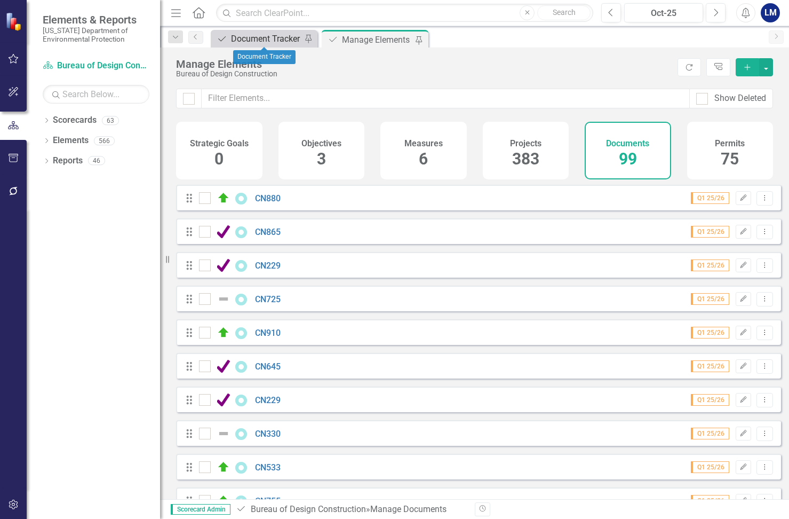
click at [267, 38] on div "Document Tracker" at bounding box center [266, 38] width 70 height 13
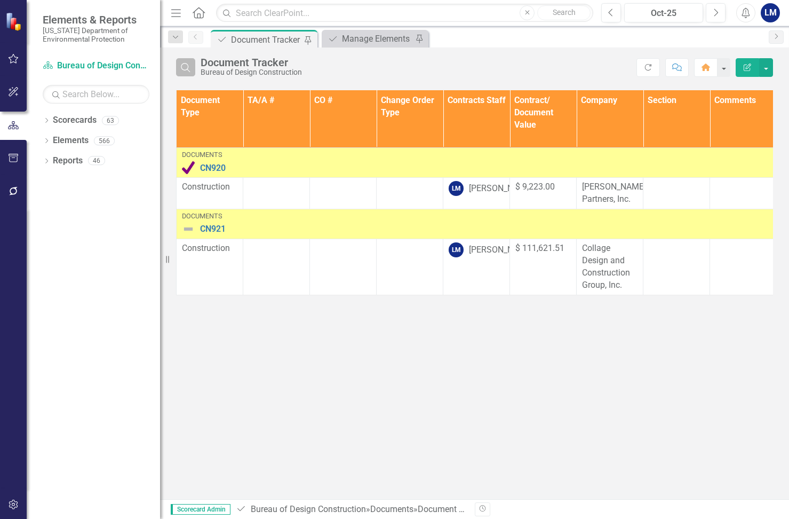
click at [190, 68] on icon "Search" at bounding box center [186, 67] width 12 height 10
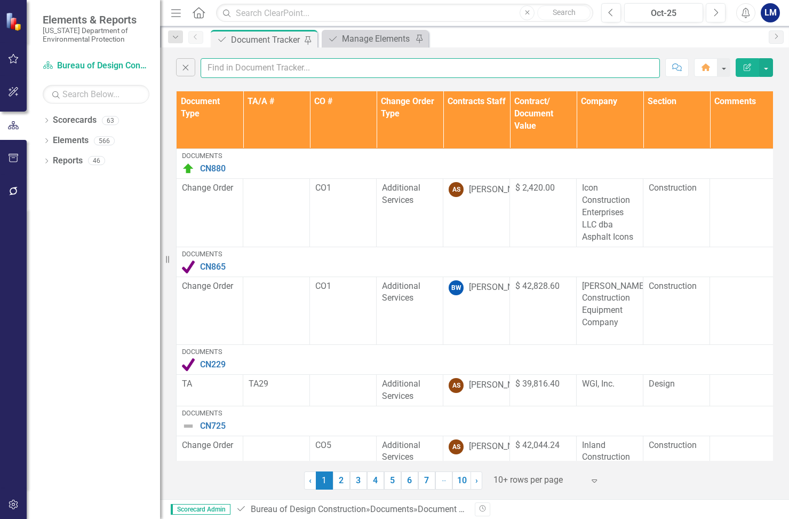
click at [222, 69] on input "text" at bounding box center [430, 68] width 459 height 20
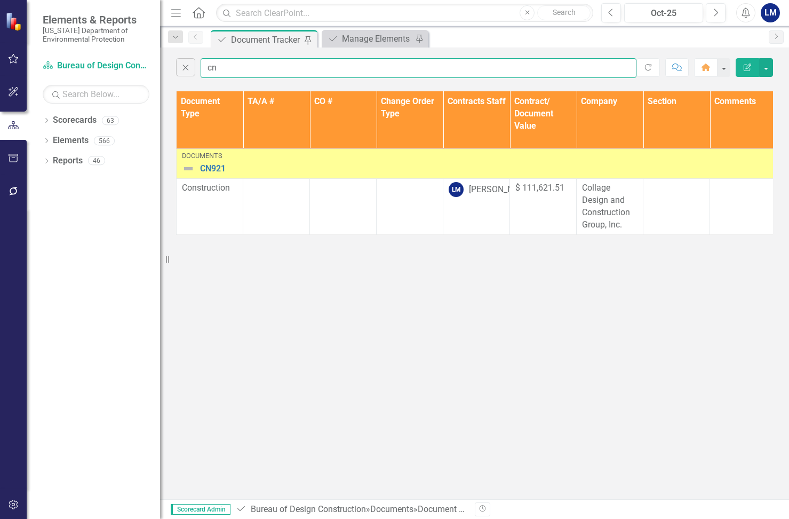
type input "c"
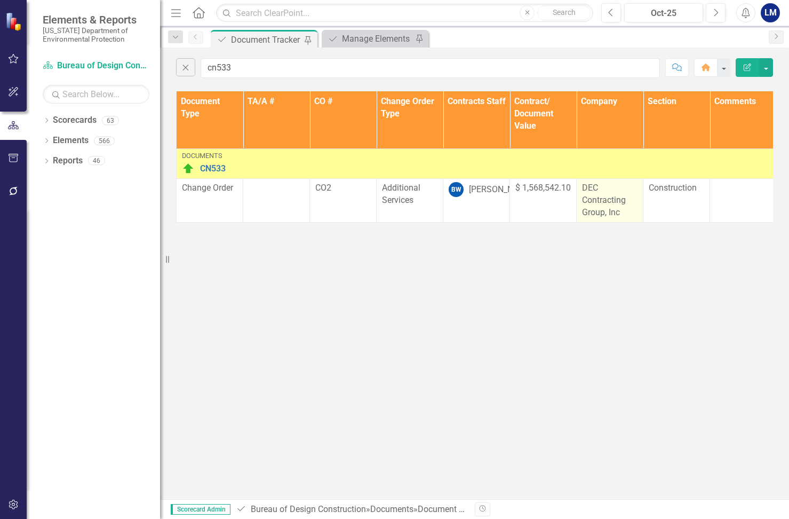
click at [633, 213] on p "DEC Contracting Group, Inc" at bounding box center [609, 200] width 55 height 37
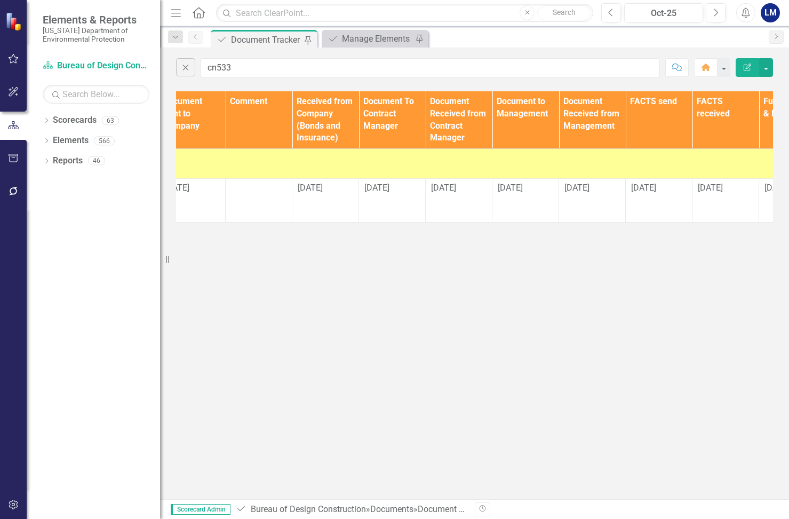
scroll to position [0, 1337]
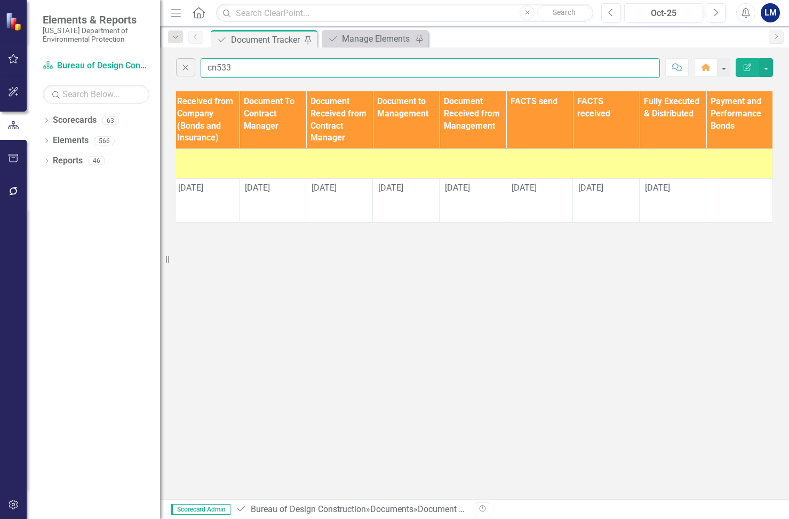
click at [237, 69] on input "cn533" at bounding box center [430, 68] width 459 height 20
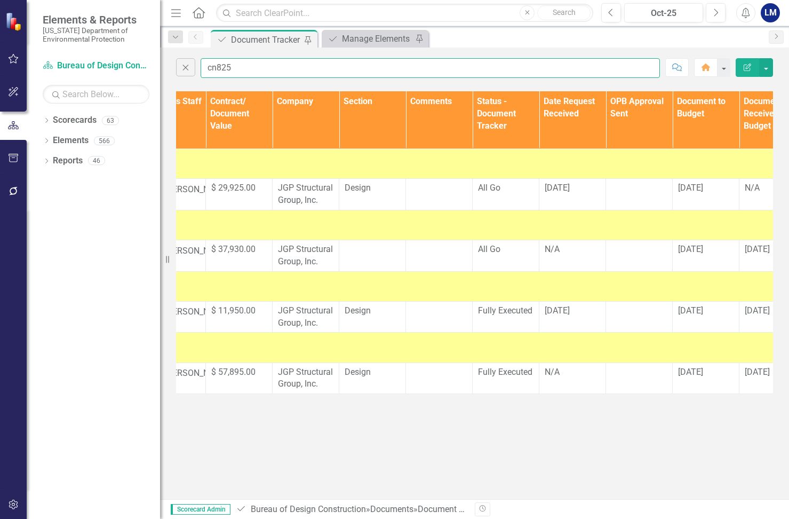
scroll to position [0, 0]
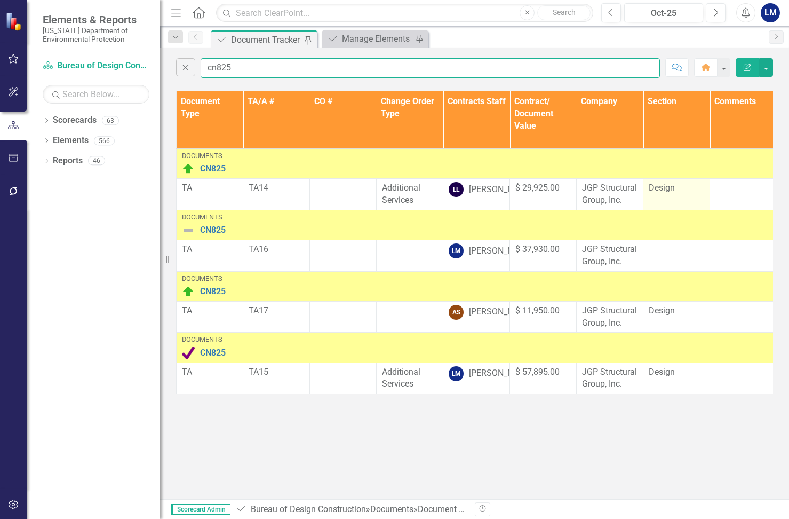
type input "cn825"
click at [691, 203] on td "Design" at bounding box center [676, 194] width 67 height 31
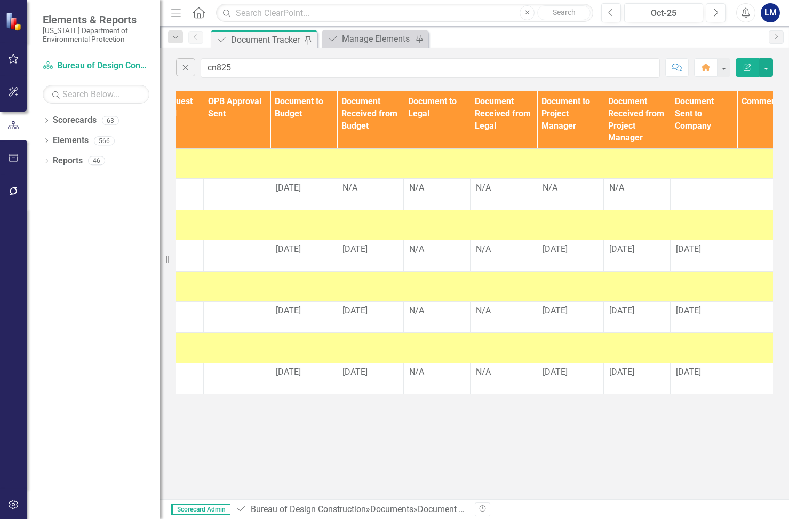
scroll to position [0, 699]
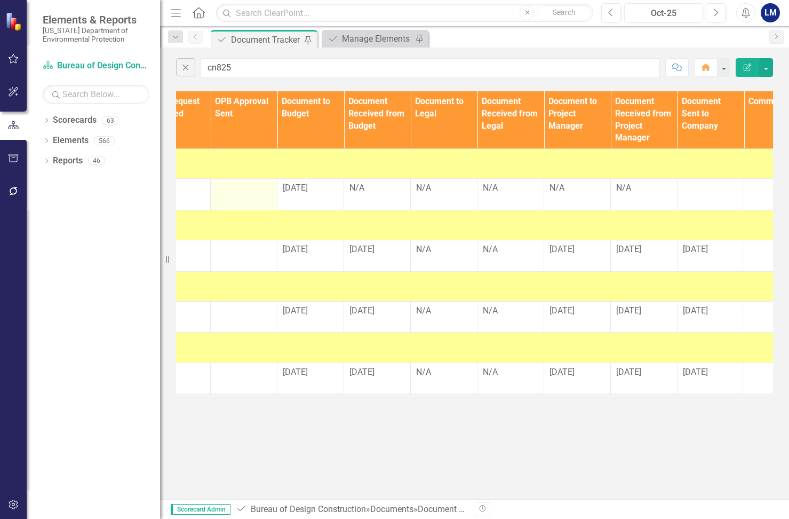
click at [236, 192] on div at bounding box center [243, 188] width 55 height 13
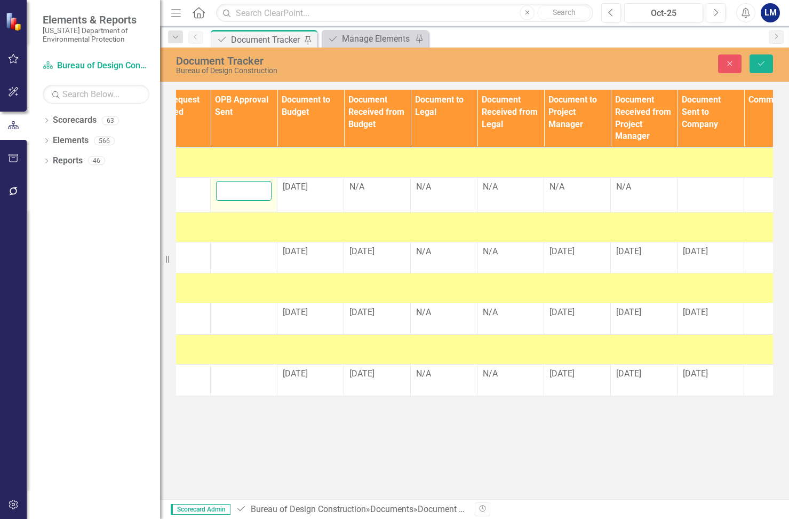
click at [236, 192] on input "text" at bounding box center [243, 191] width 55 height 20
click at [366, 203] on td "N/A" at bounding box center [377, 194] width 67 height 35
click at [249, 188] on input "[DATE]" at bounding box center [243, 191] width 55 height 20
click at [259, 190] on input "[DATE]" at bounding box center [243, 191] width 55 height 20
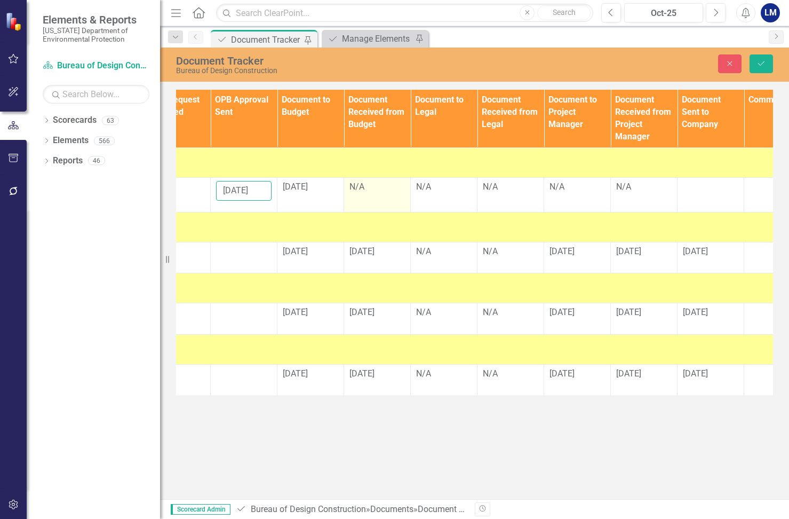
type input "[DATE]"
click at [378, 200] on td "N/A" at bounding box center [377, 194] width 67 height 35
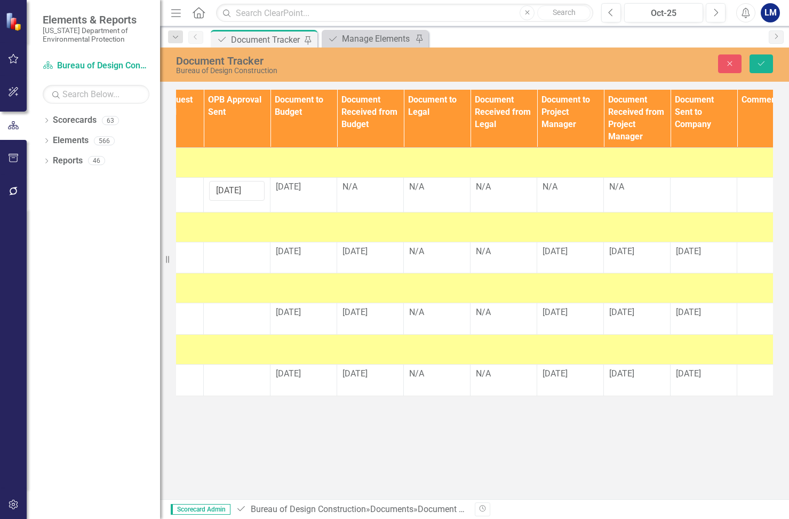
scroll to position [0, 745]
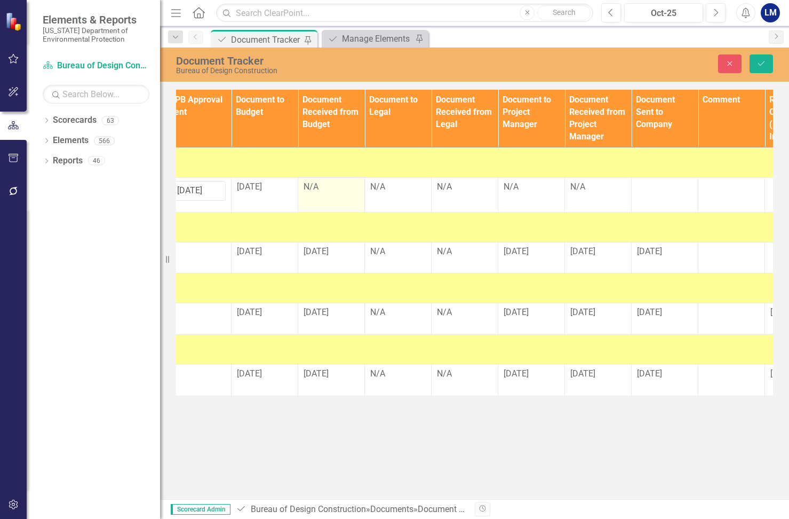
click at [320, 184] on div "N/A" at bounding box center [331, 187] width 55 height 12
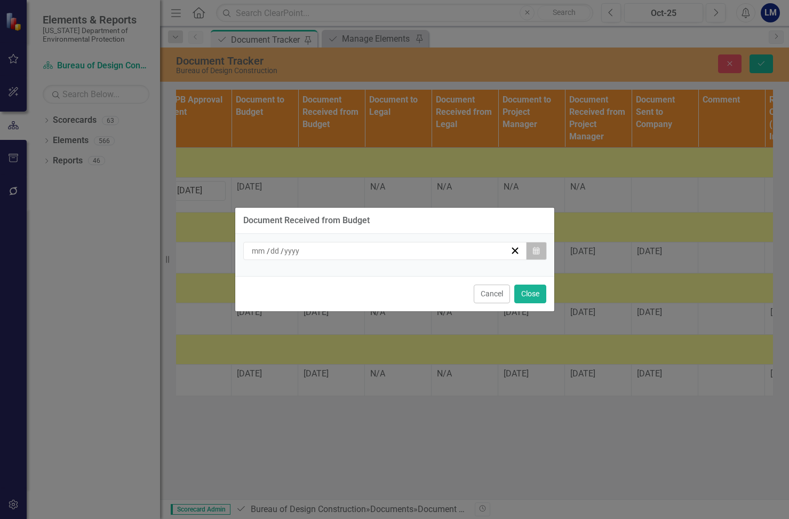
click at [540, 248] on button "Calendar" at bounding box center [536, 251] width 20 height 18
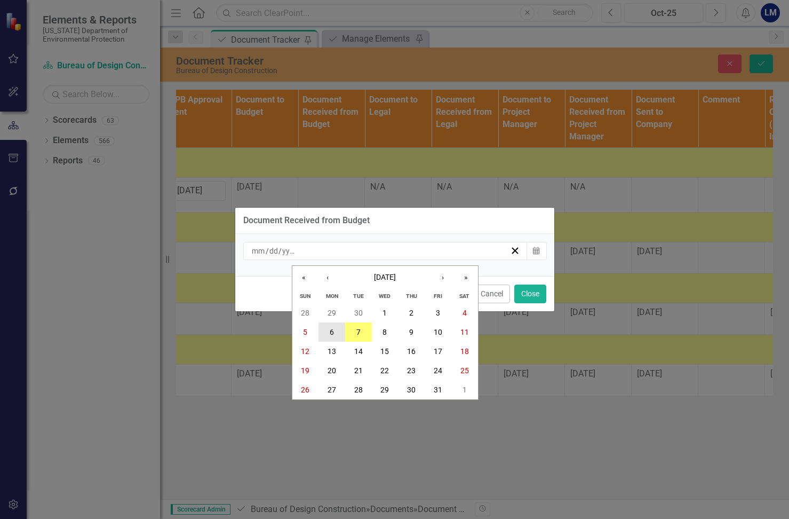
click at [336, 329] on button "6" at bounding box center [331, 331] width 27 height 19
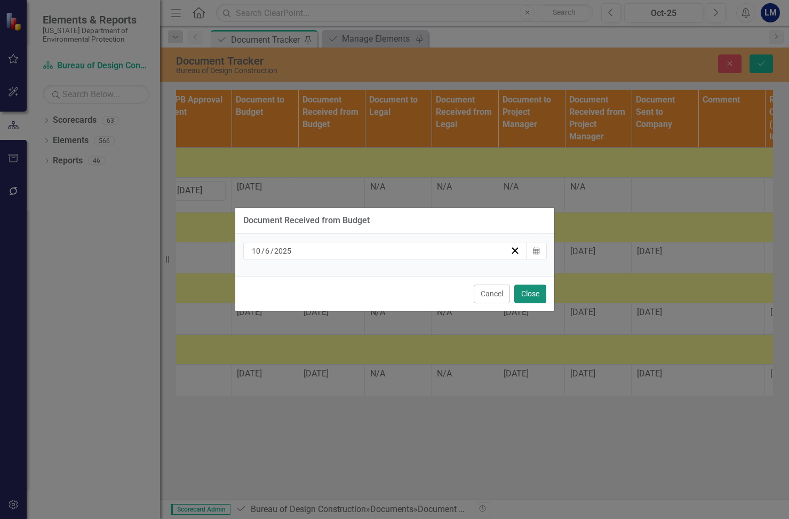
click at [539, 295] on button "Close" at bounding box center [530, 293] width 32 height 19
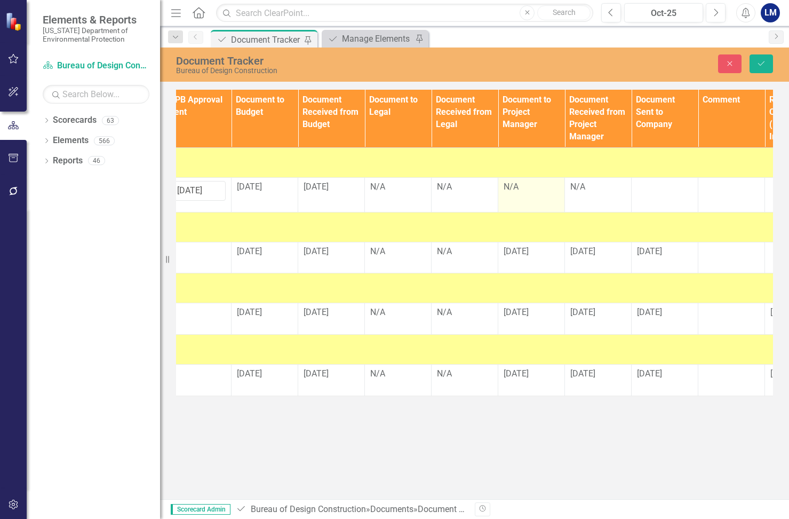
click at [537, 194] on td "N/A" at bounding box center [531, 194] width 67 height 35
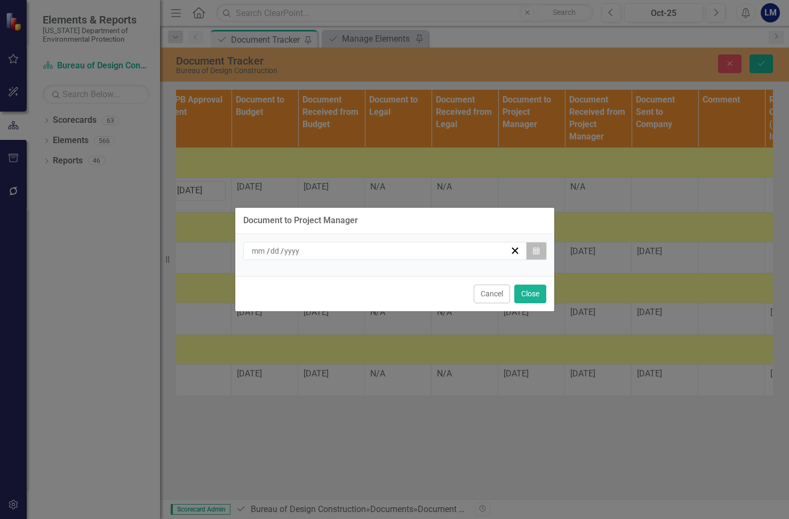
click at [539, 251] on icon "Calendar" at bounding box center [536, 250] width 6 height 7
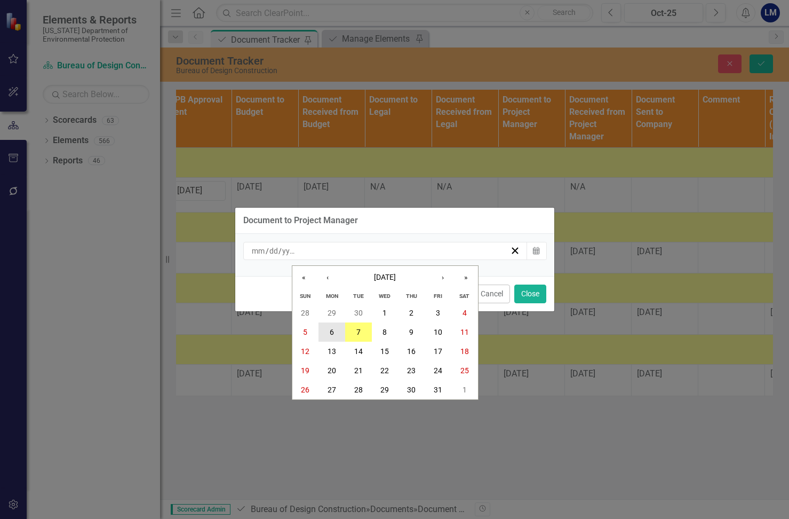
click at [327, 331] on button "6" at bounding box center [331, 331] width 27 height 19
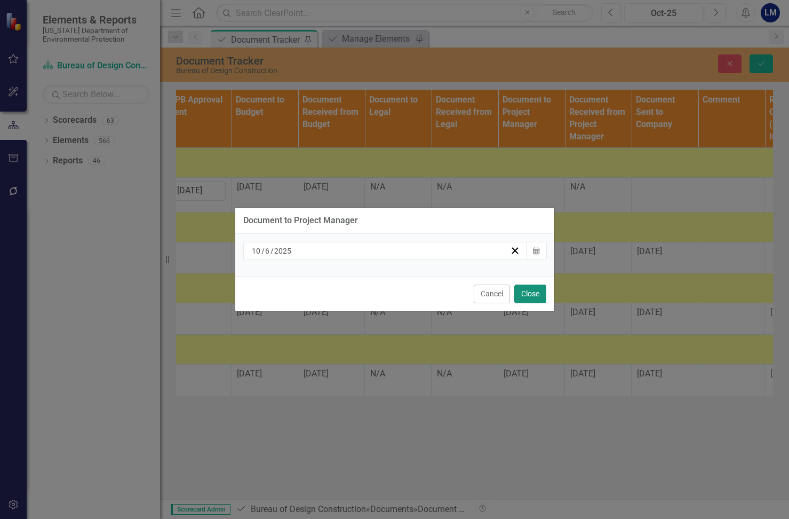
click at [523, 293] on button "Close" at bounding box center [530, 293] width 32 height 19
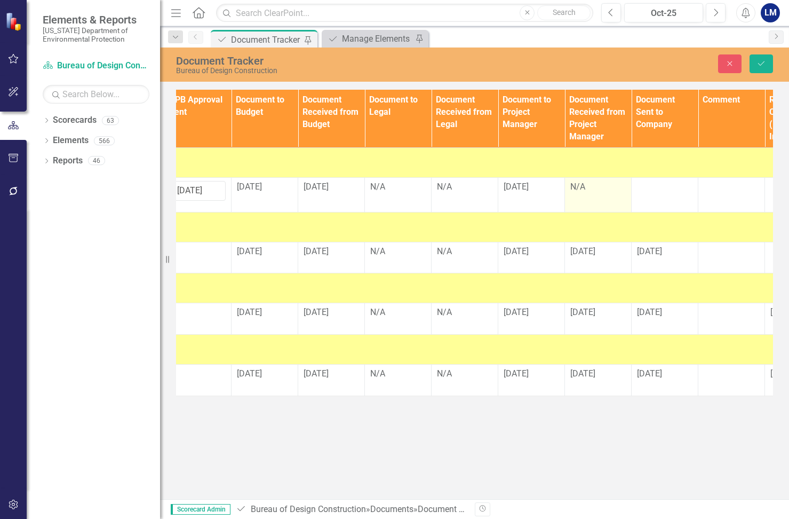
click at [594, 193] on div "N/A" at bounding box center [597, 187] width 55 height 13
click at [592, 195] on td "N/A" at bounding box center [598, 194] width 67 height 35
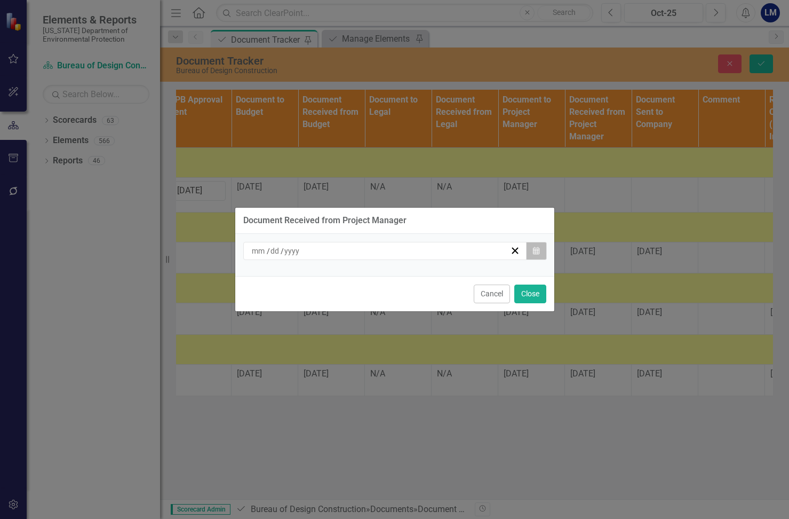
click at [541, 250] on button "Calendar" at bounding box center [536, 251] width 20 height 18
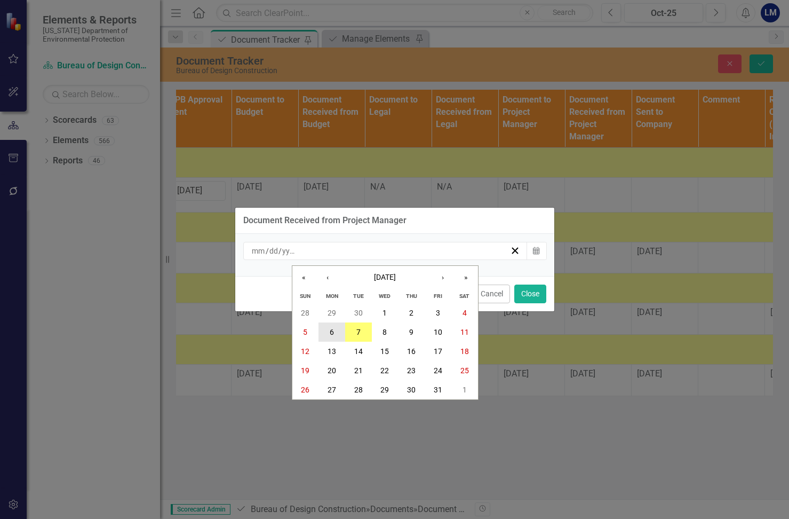
click at [334, 332] on button "6" at bounding box center [331, 331] width 27 height 19
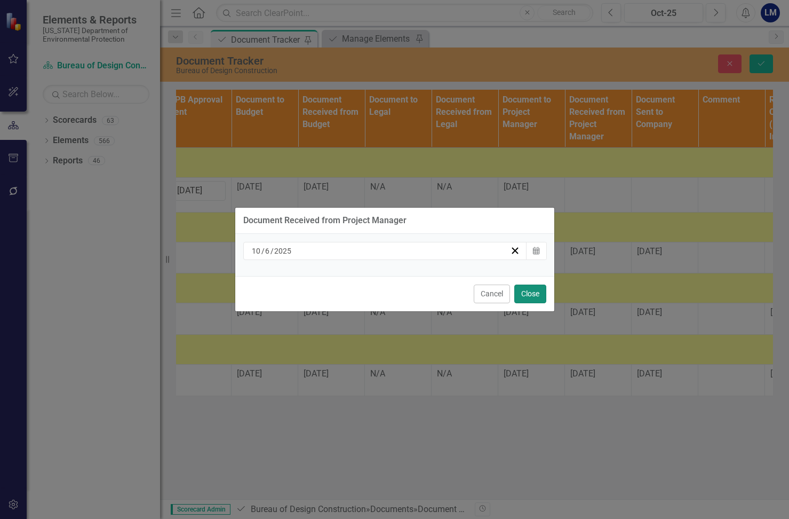
click at [538, 297] on button "Close" at bounding box center [530, 293] width 32 height 19
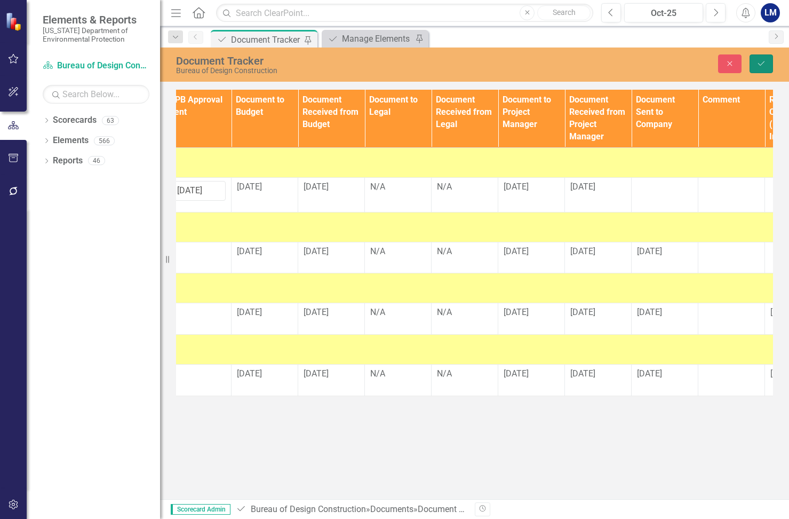
click at [761, 62] on icon "Save" at bounding box center [761, 63] width 10 height 7
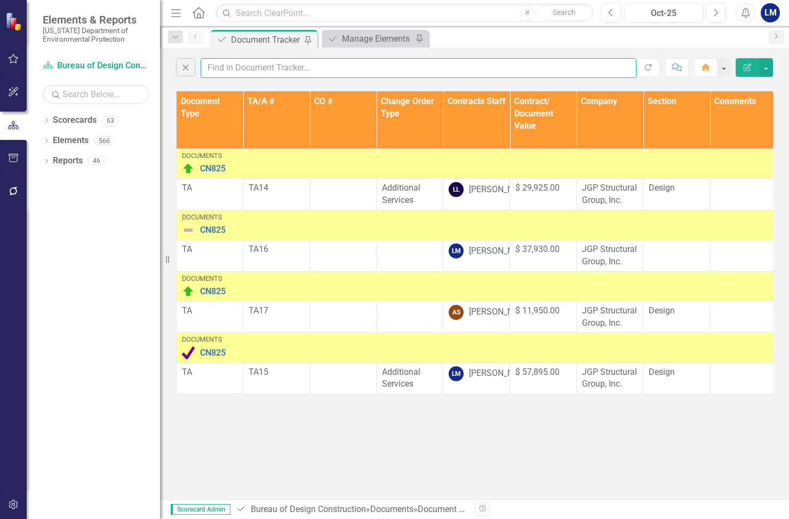
click at [301, 68] on input "text" at bounding box center [419, 68] width 436 height 20
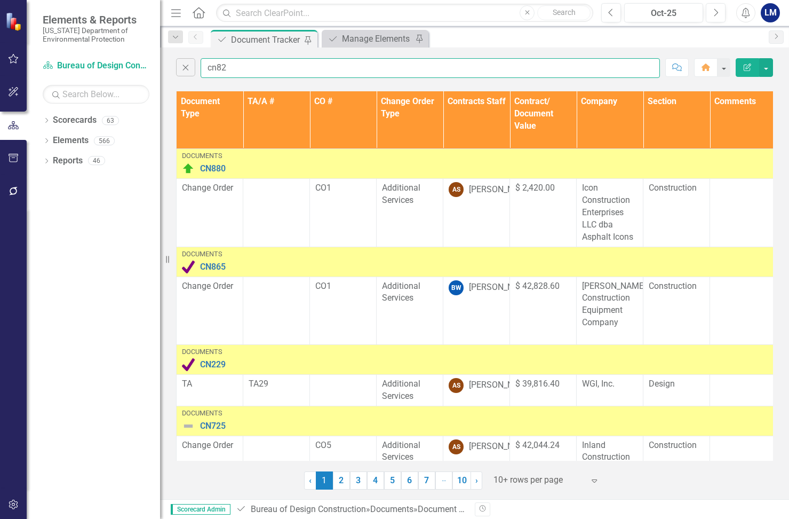
type input "cn824"
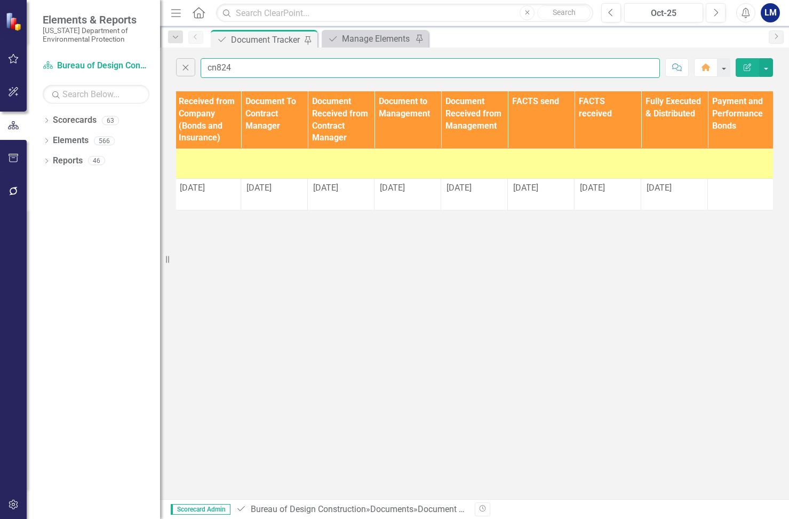
scroll to position [0, 1337]
